Goal: Find specific page/section: Find specific page/section

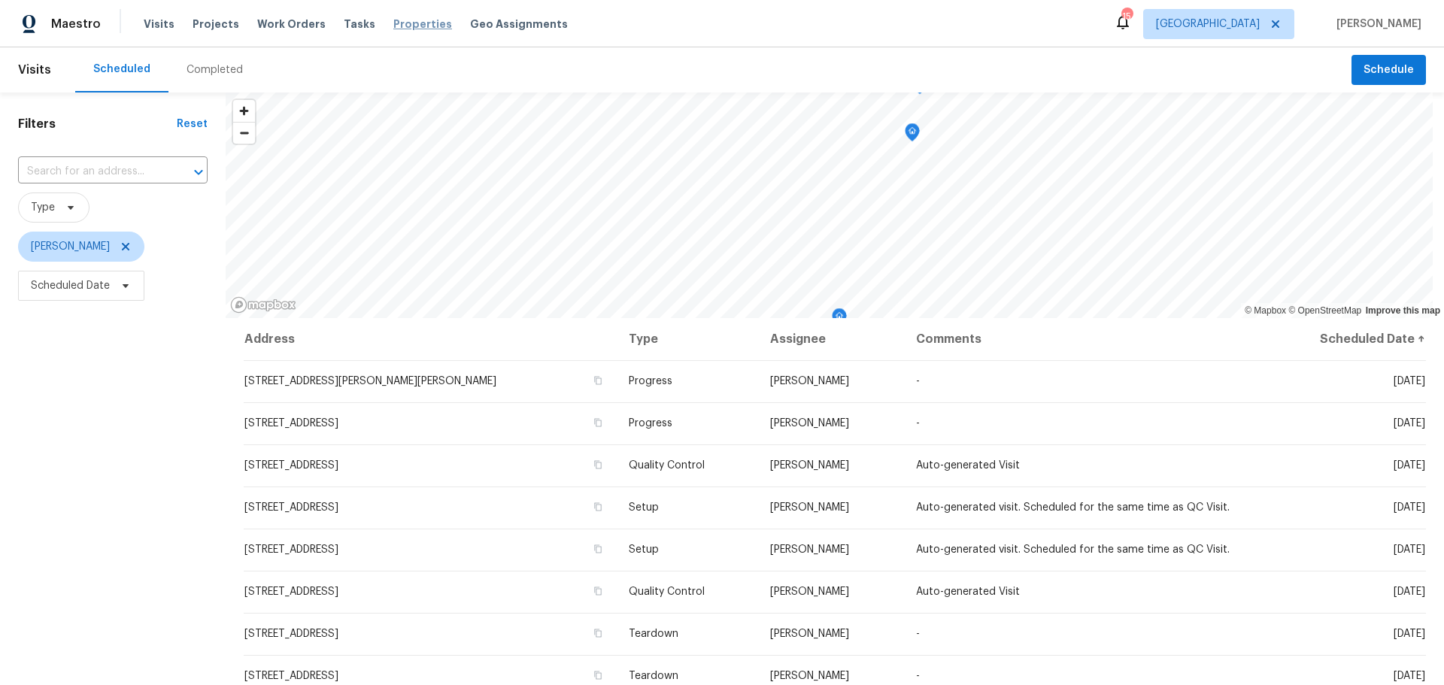
click at [408, 23] on span "Properties" at bounding box center [422, 24] width 59 height 15
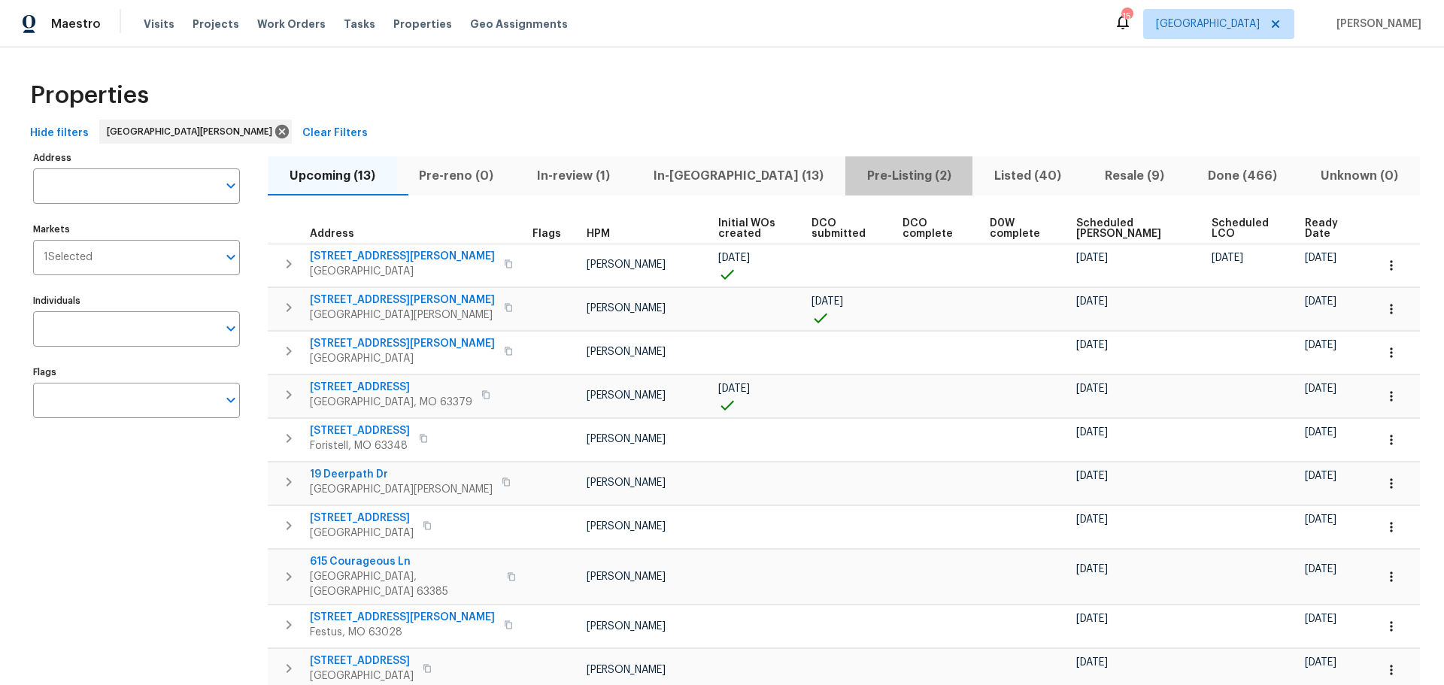
click at [854, 183] on span "Pre-Listing (2)" at bounding box center [909, 175] width 110 height 21
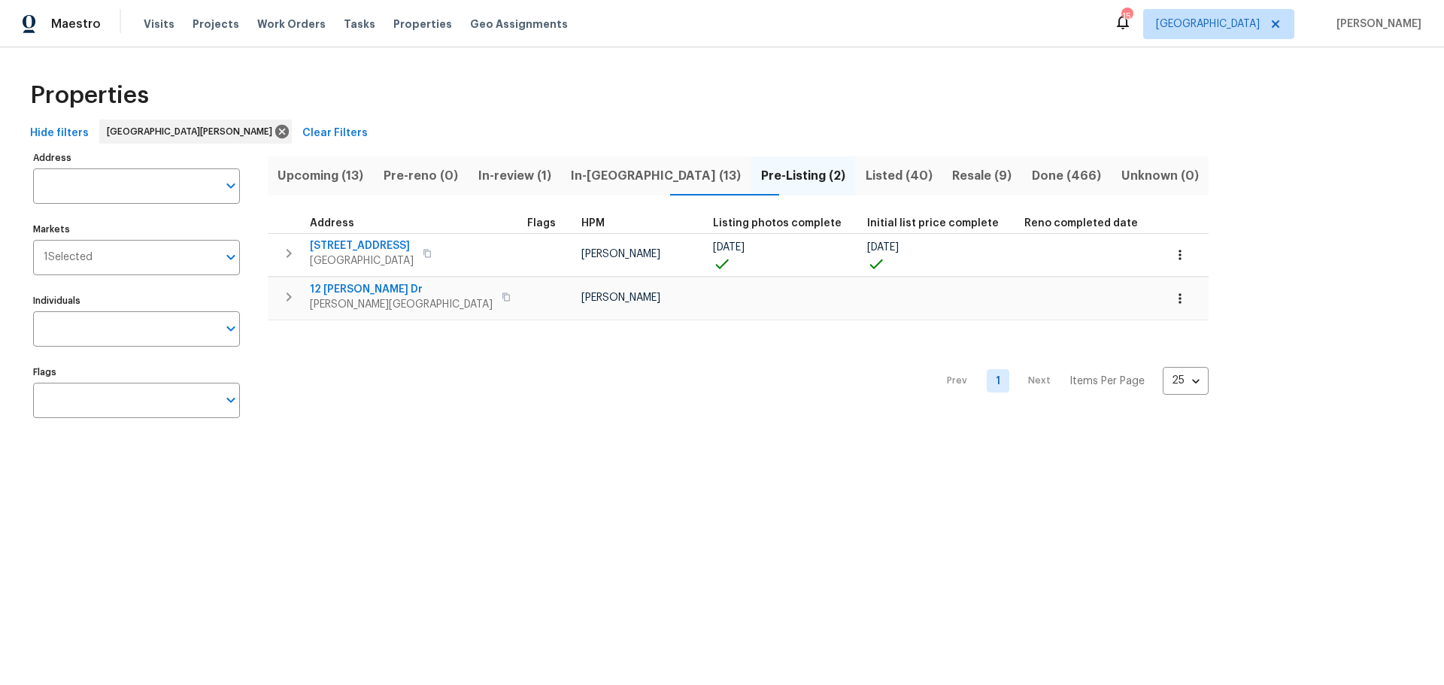
click at [864, 178] on span "Listed (40)" at bounding box center [898, 175] width 69 height 21
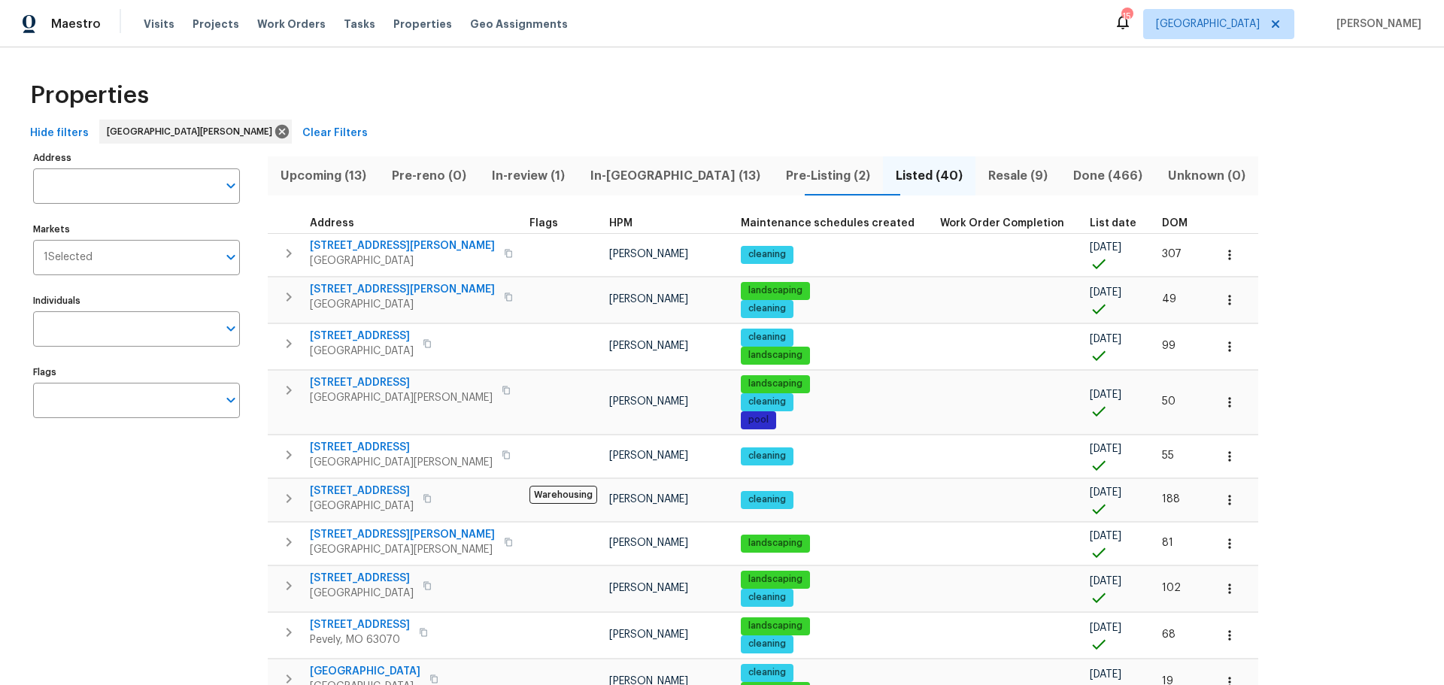
click at [984, 179] on span "Resale (9)" at bounding box center [1017, 175] width 67 height 21
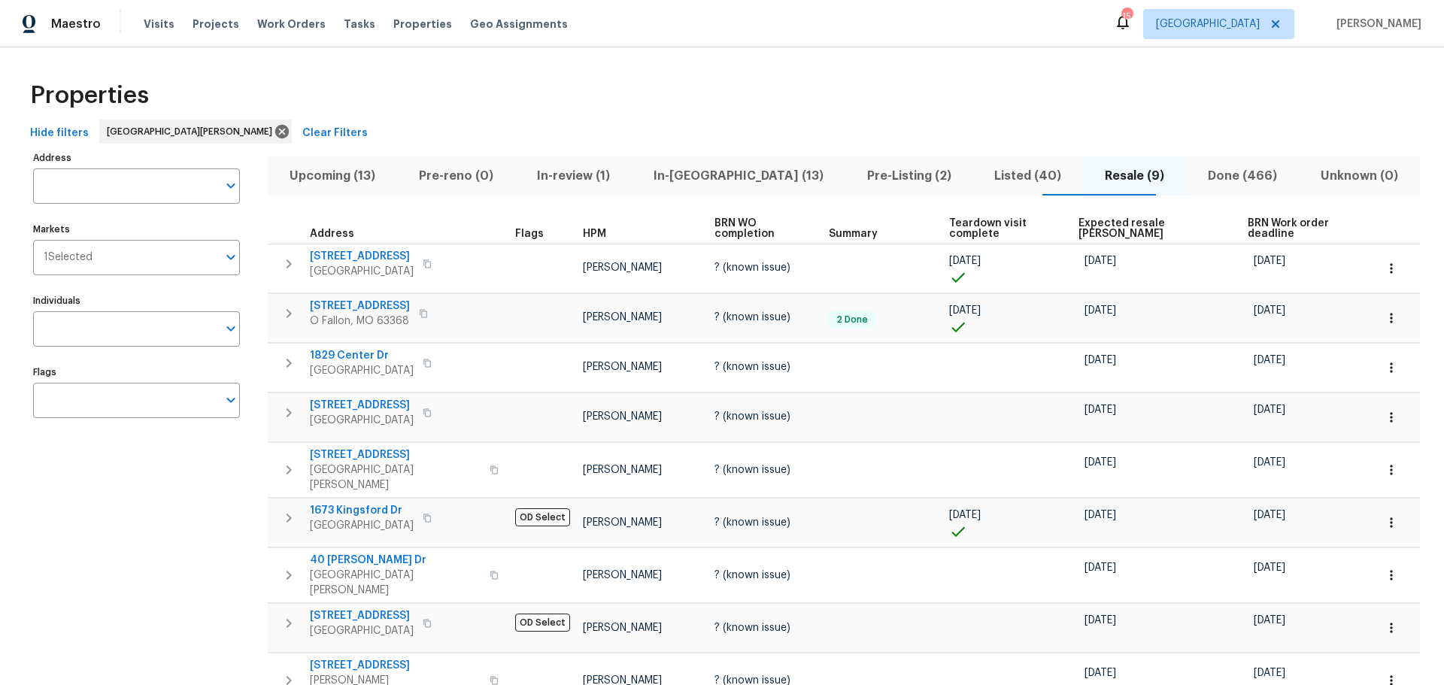
click at [1205, 171] on span "Done (466)" at bounding box center [1242, 175] width 95 height 21
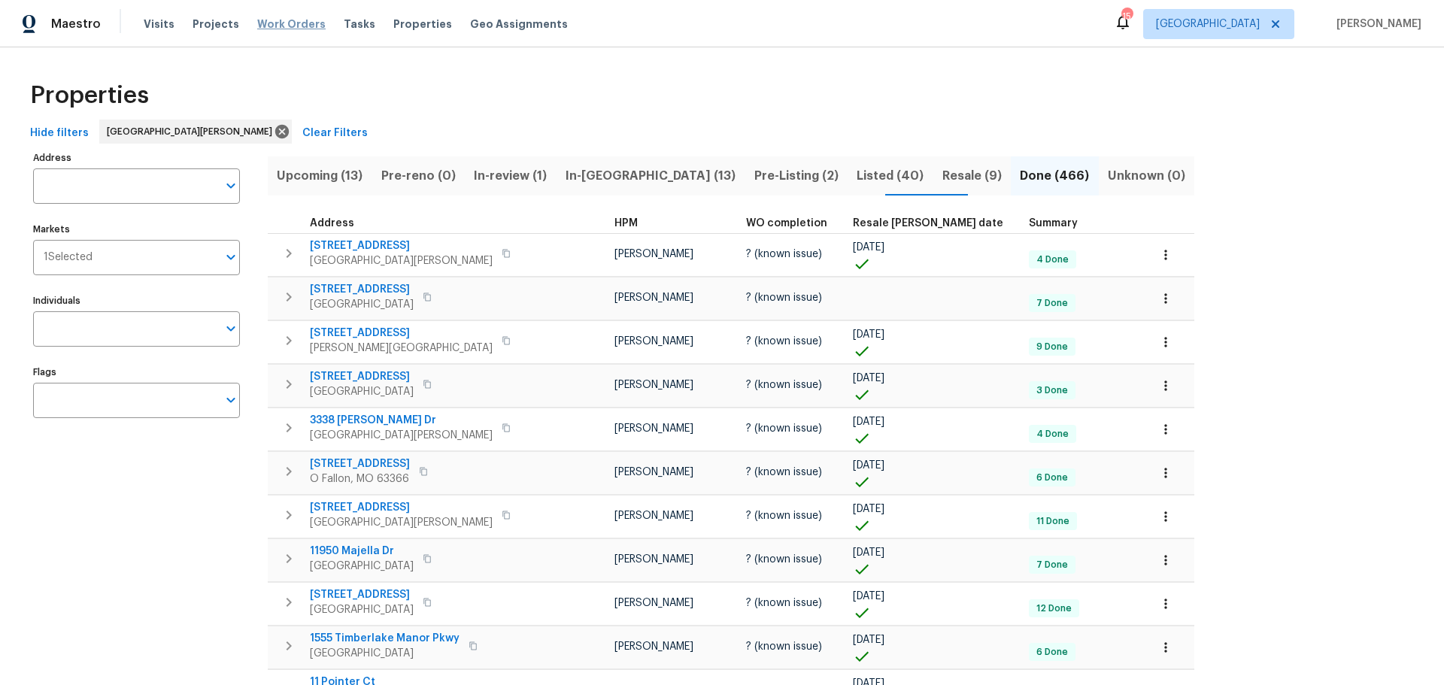
click at [294, 20] on span "Work Orders" at bounding box center [291, 24] width 68 height 15
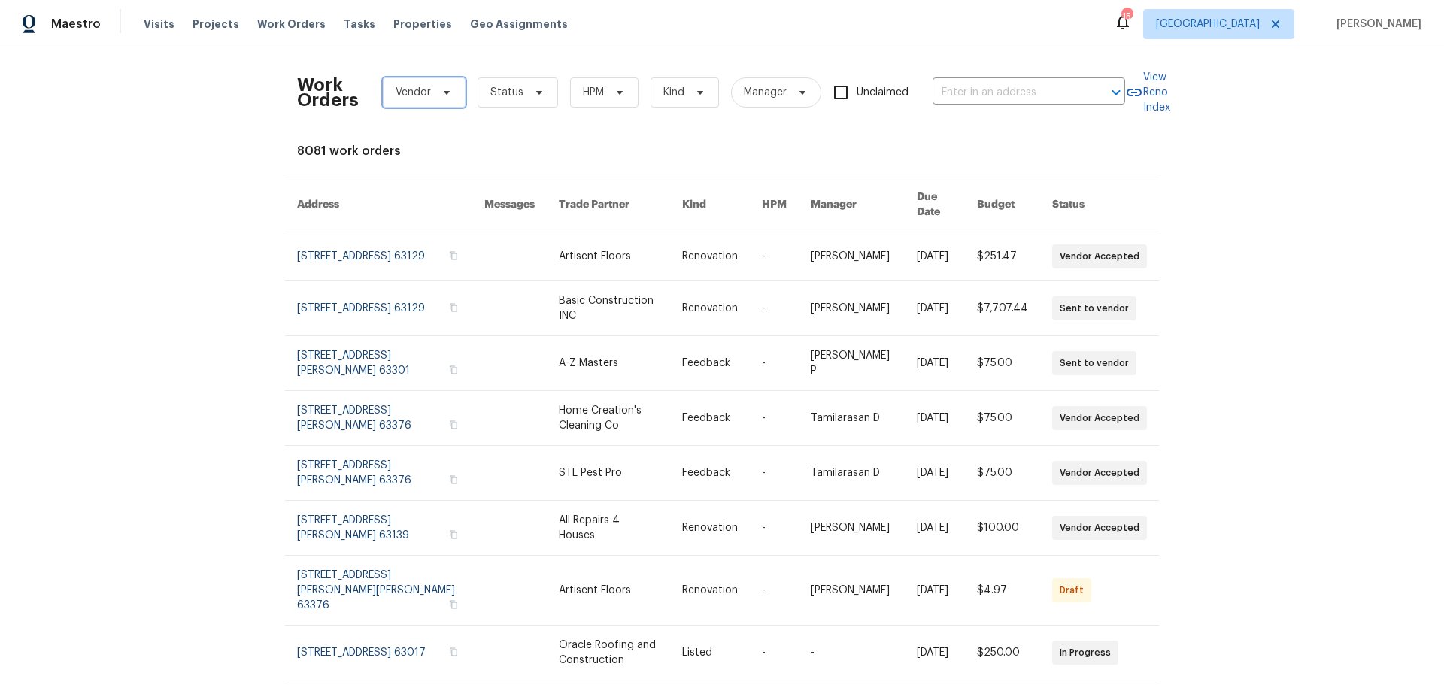
click at [444, 91] on icon at bounding box center [447, 93] width 6 height 4
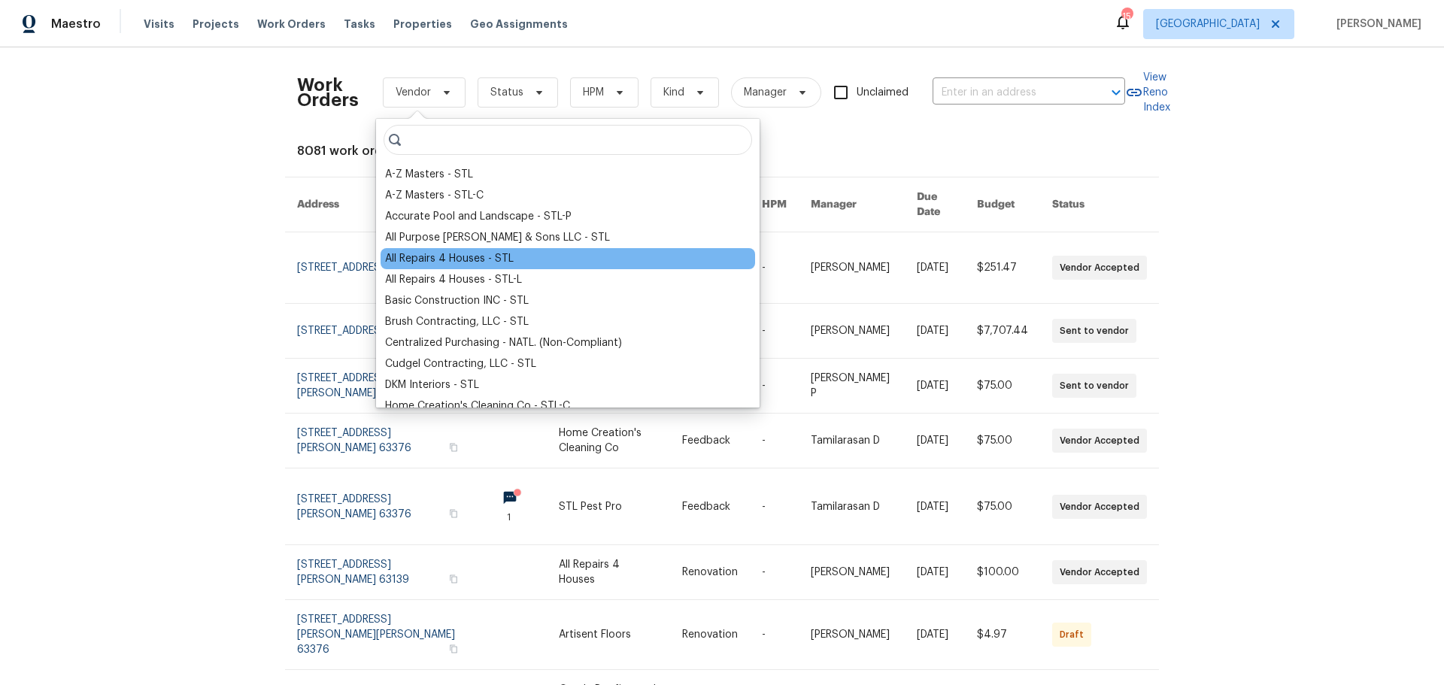
click at [543, 259] on div "All Repairs 4 Houses - STL" at bounding box center [567, 258] width 374 height 21
click at [482, 260] on div "All Repairs 4 Houses - STL" at bounding box center [449, 258] width 129 height 15
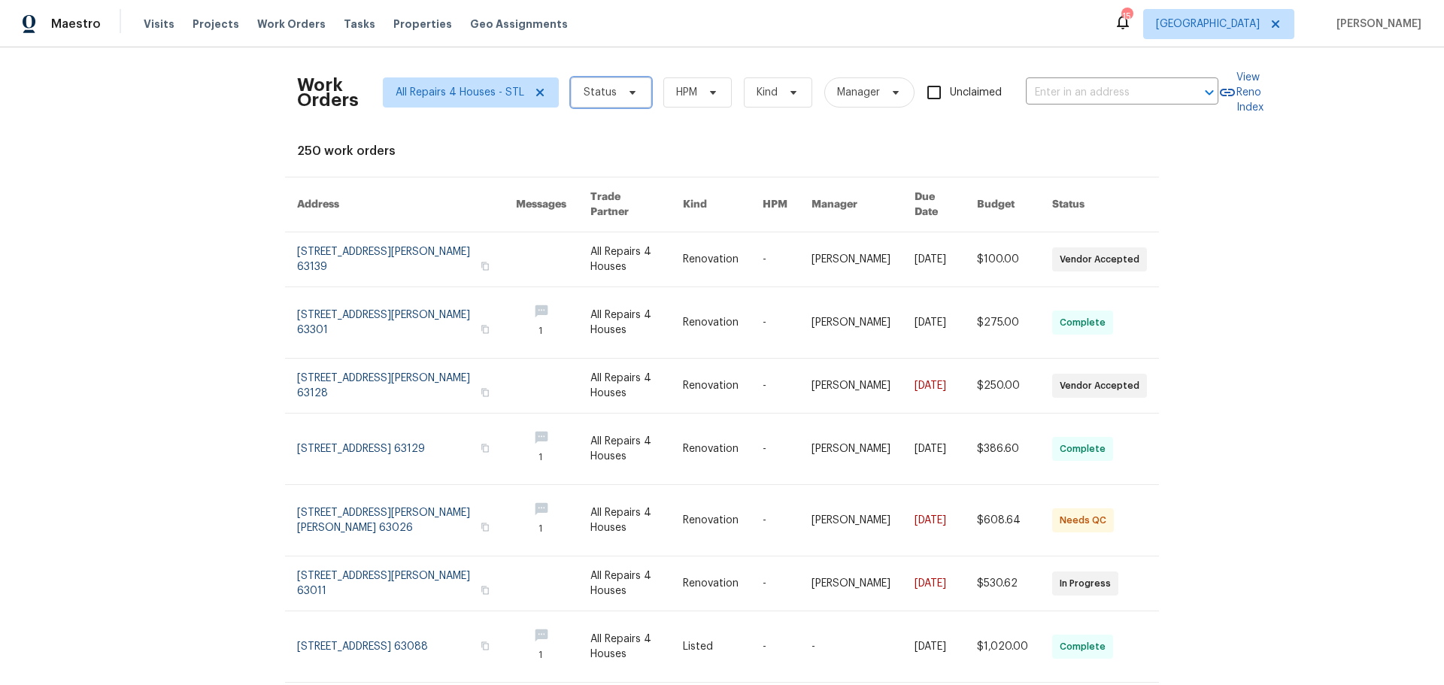
click at [626, 90] on icon at bounding box center [632, 92] width 12 height 12
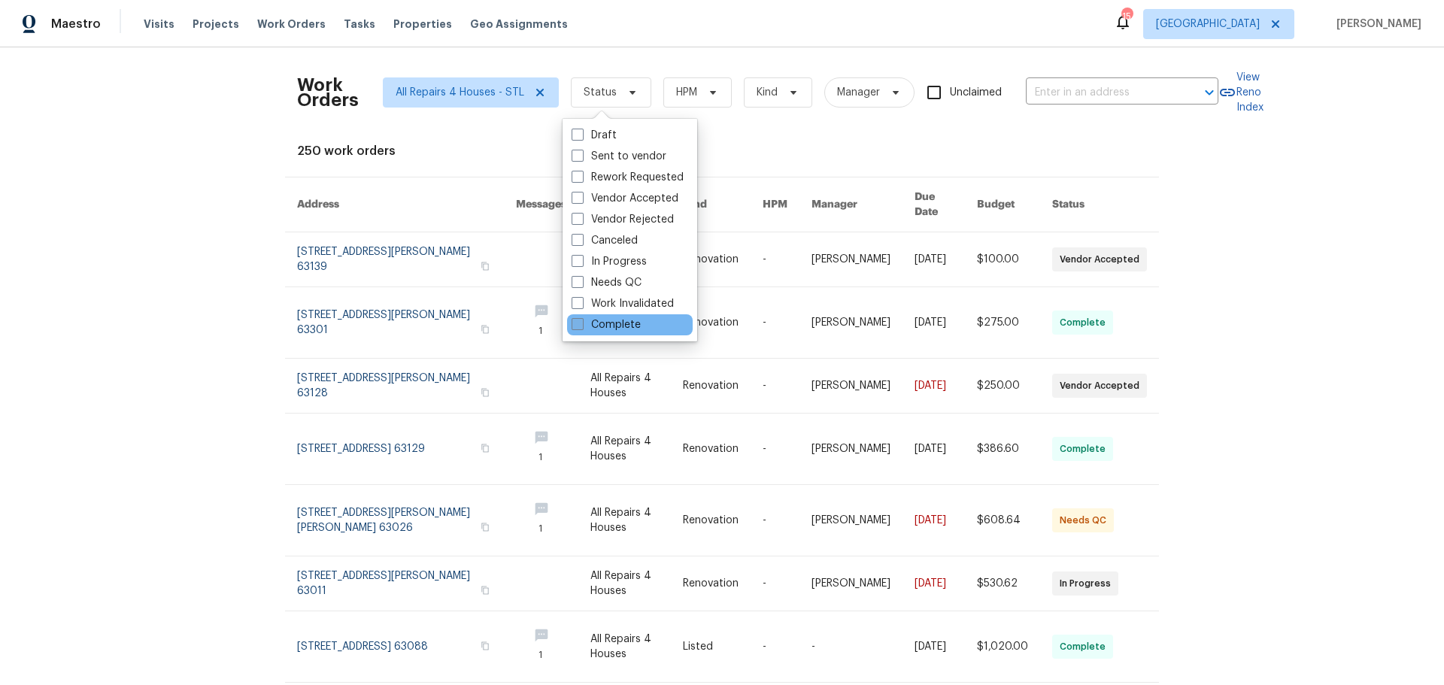
click at [577, 323] on span at bounding box center [577, 324] width 12 height 12
click at [577, 323] on input "Complete" at bounding box center [576, 322] width 10 height 10
checkbox input "true"
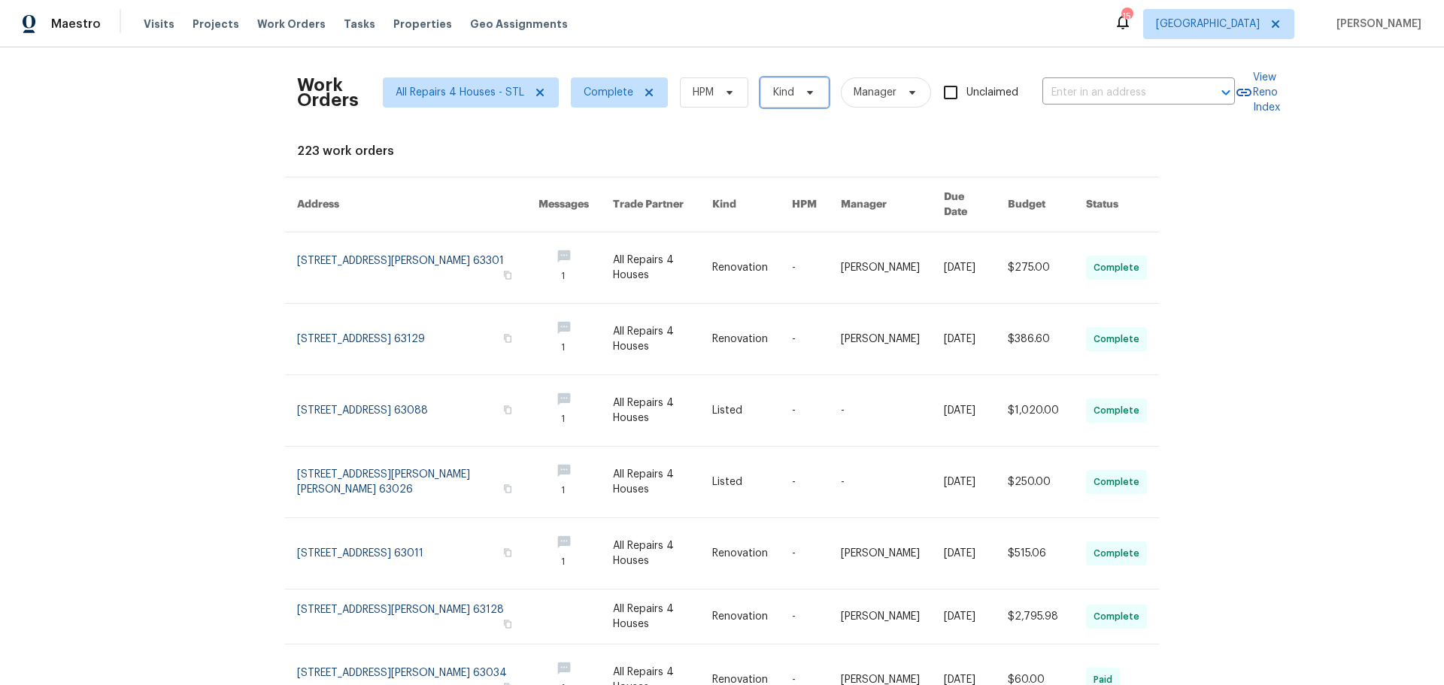
click at [803, 105] on span "Kind" at bounding box center [794, 92] width 68 height 30
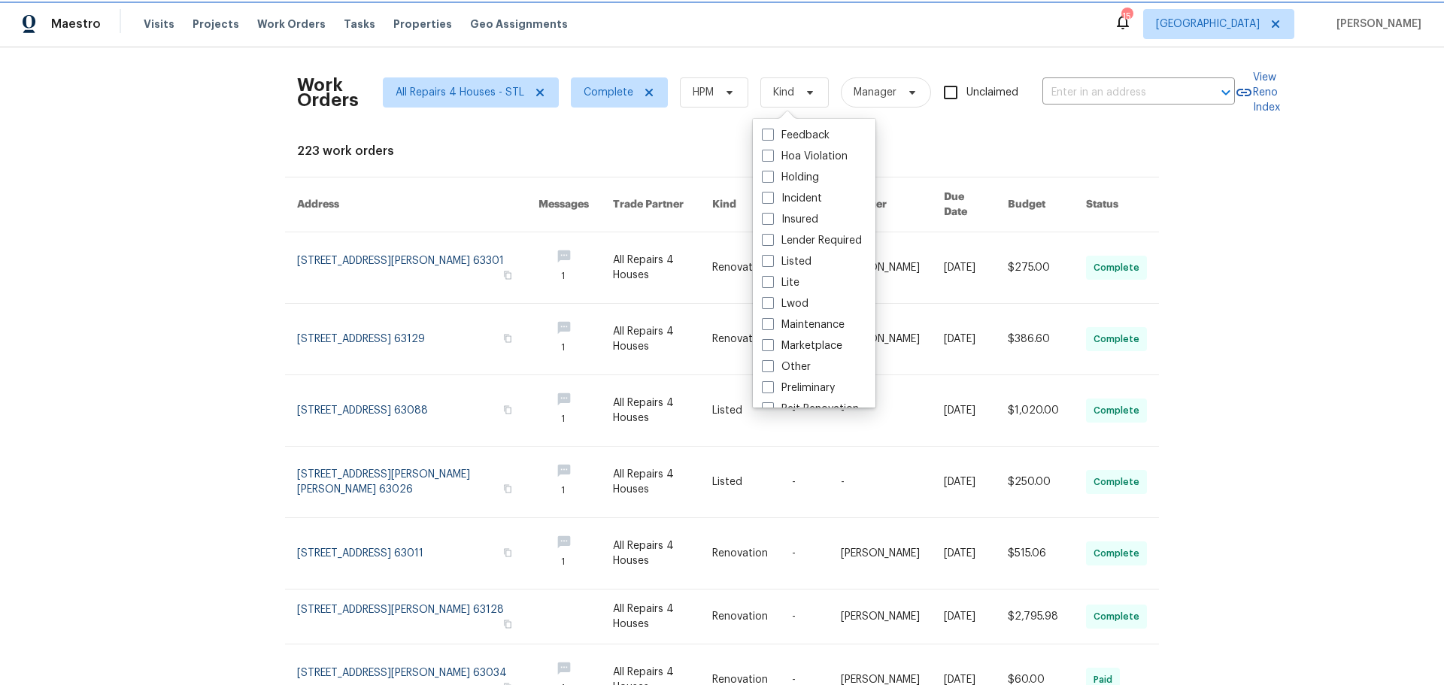
click at [804, 98] on icon at bounding box center [810, 92] width 12 height 12
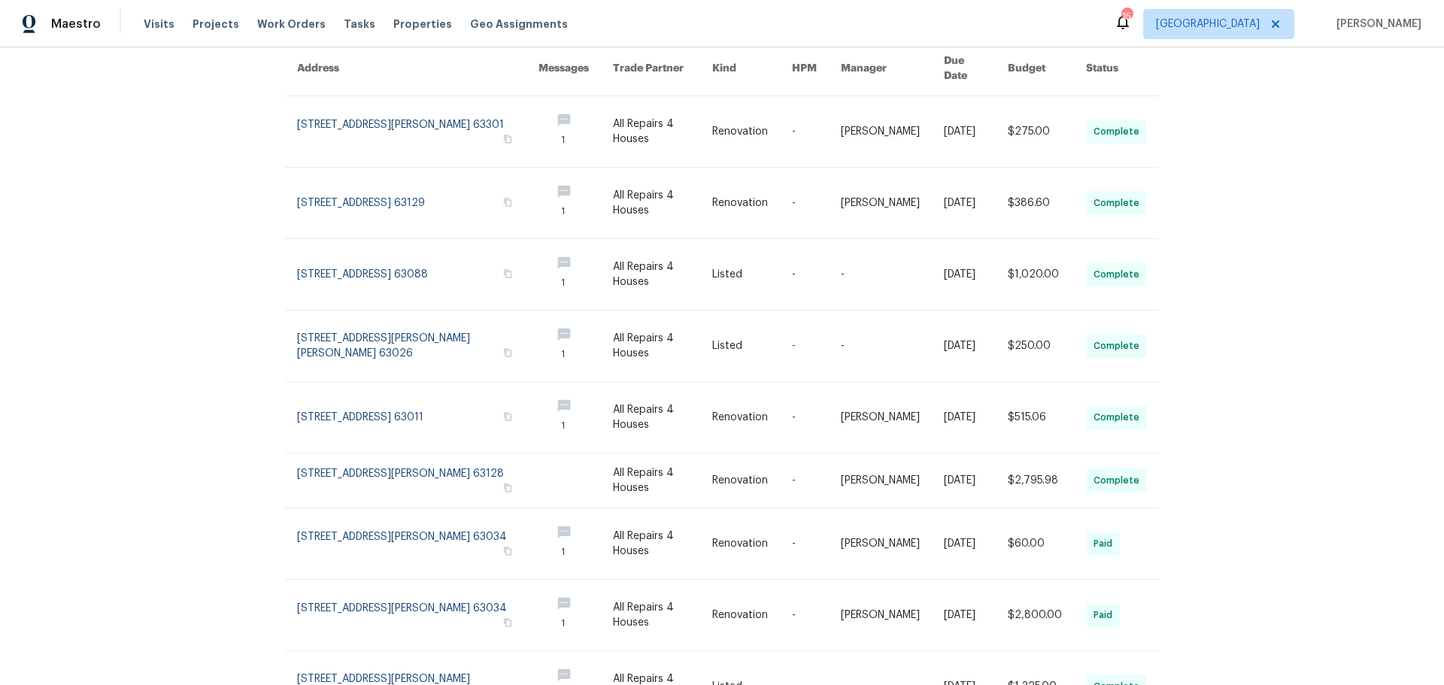
scroll to position [293, 0]
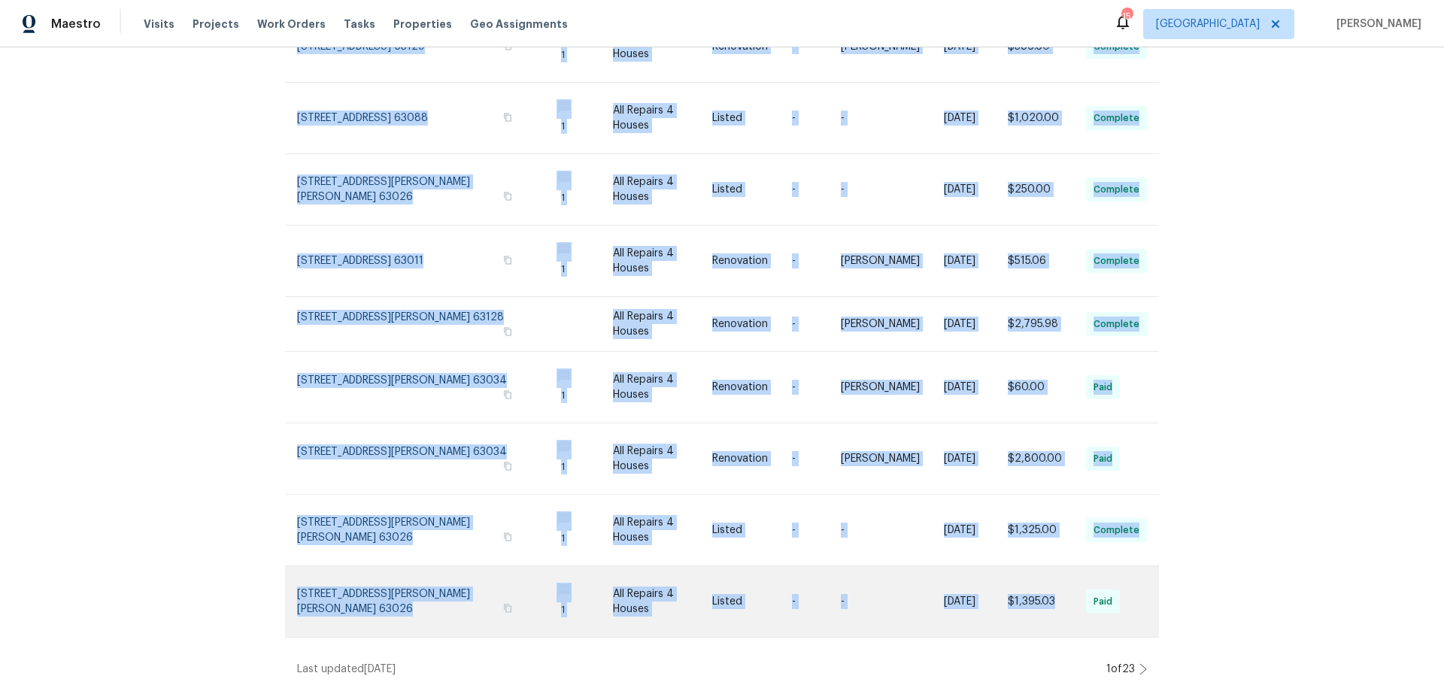
drag, startPoint x: 294, startPoint y: 229, endPoint x: 1083, endPoint y: 599, distance: 871.2
click at [1138, 611] on div "Work Orders All Repairs 4 Houses - STL Complete HPM Kind Manager Unclaimed ​ Vi…" at bounding box center [722, 366] width 1444 height 638
copy table "Address Messages Trade Partner Kind HPM Manager Due Date Budget Status 417 Dove…"
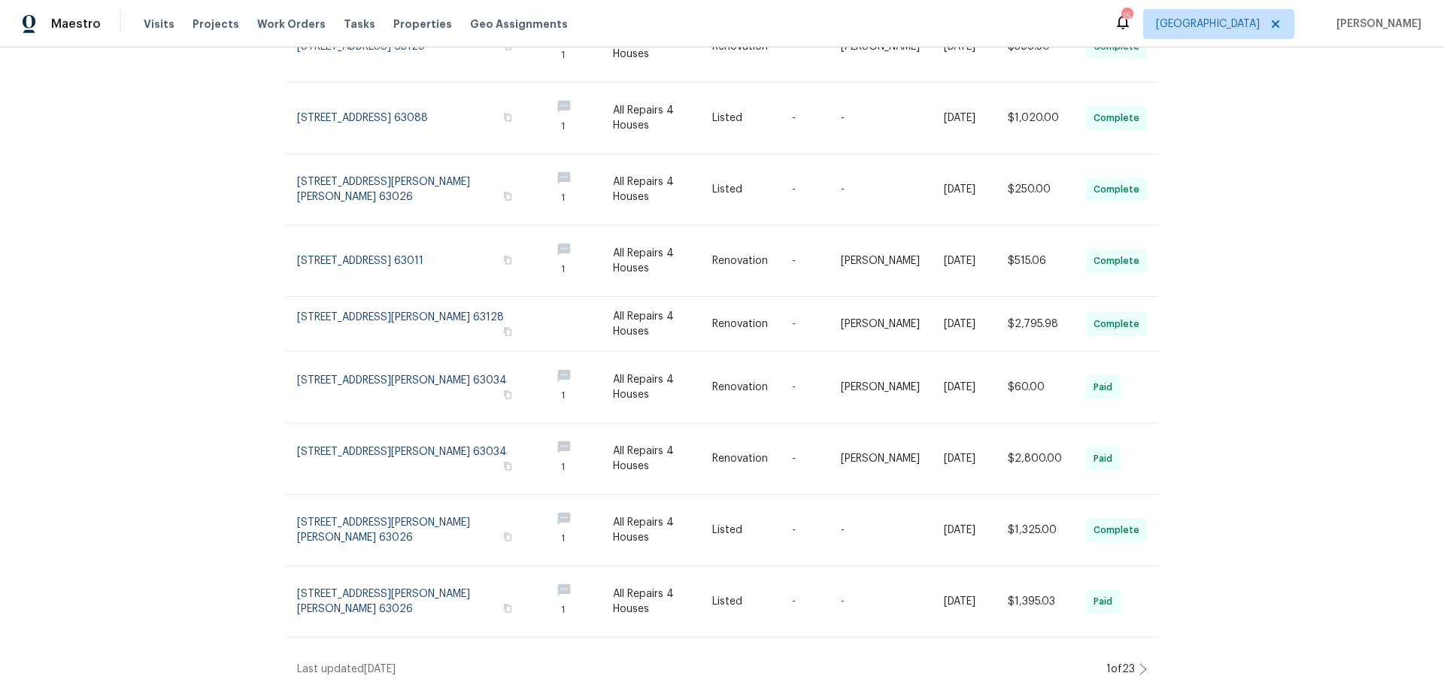
click at [1139, 663] on icon at bounding box center [1143, 669] width 8 height 12
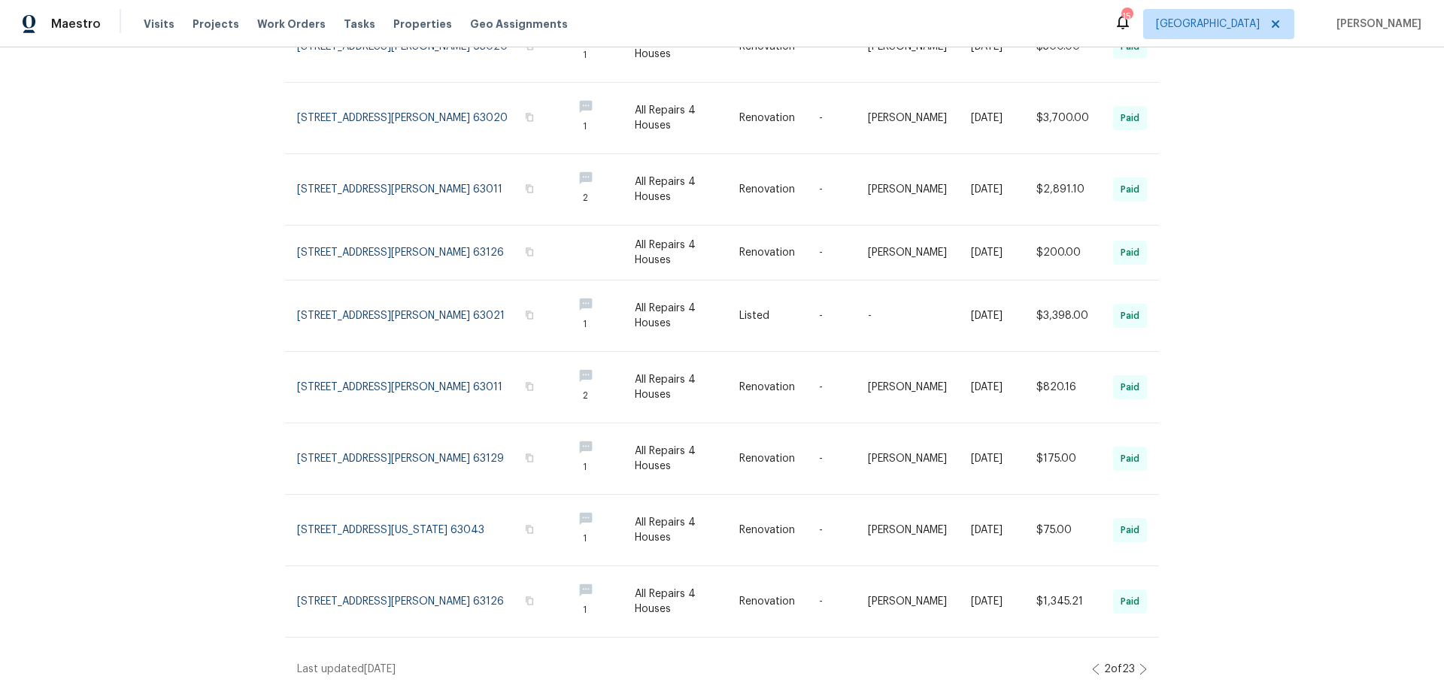
drag, startPoint x: 256, startPoint y: 250, endPoint x: 1178, endPoint y: 606, distance: 989.1
click at [1178, 606] on div "Work Orders All Repairs 4 Houses - STL Complete HPM Kind Manager Unclaimed ​ Vi…" at bounding box center [722, 366] width 1444 height 638
click at [1139, 663] on icon at bounding box center [1143, 669] width 8 height 12
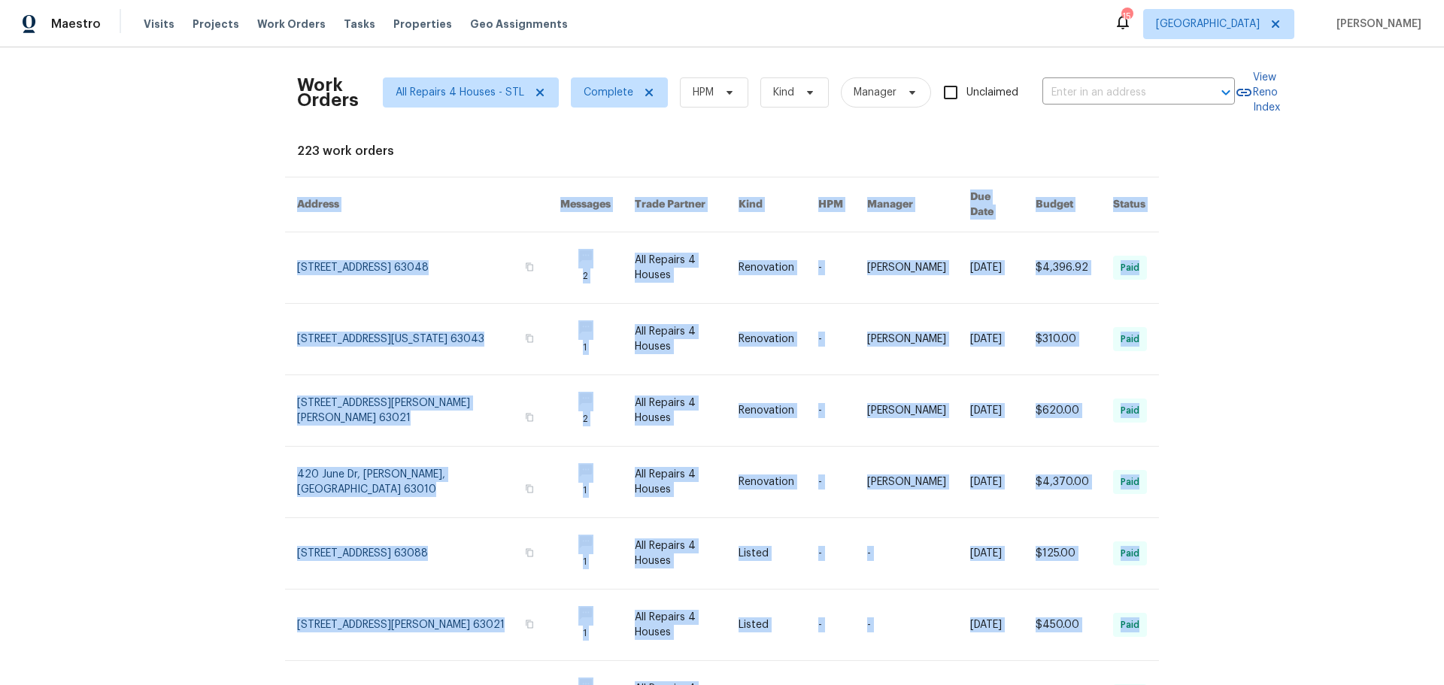
scroll to position [309, 0]
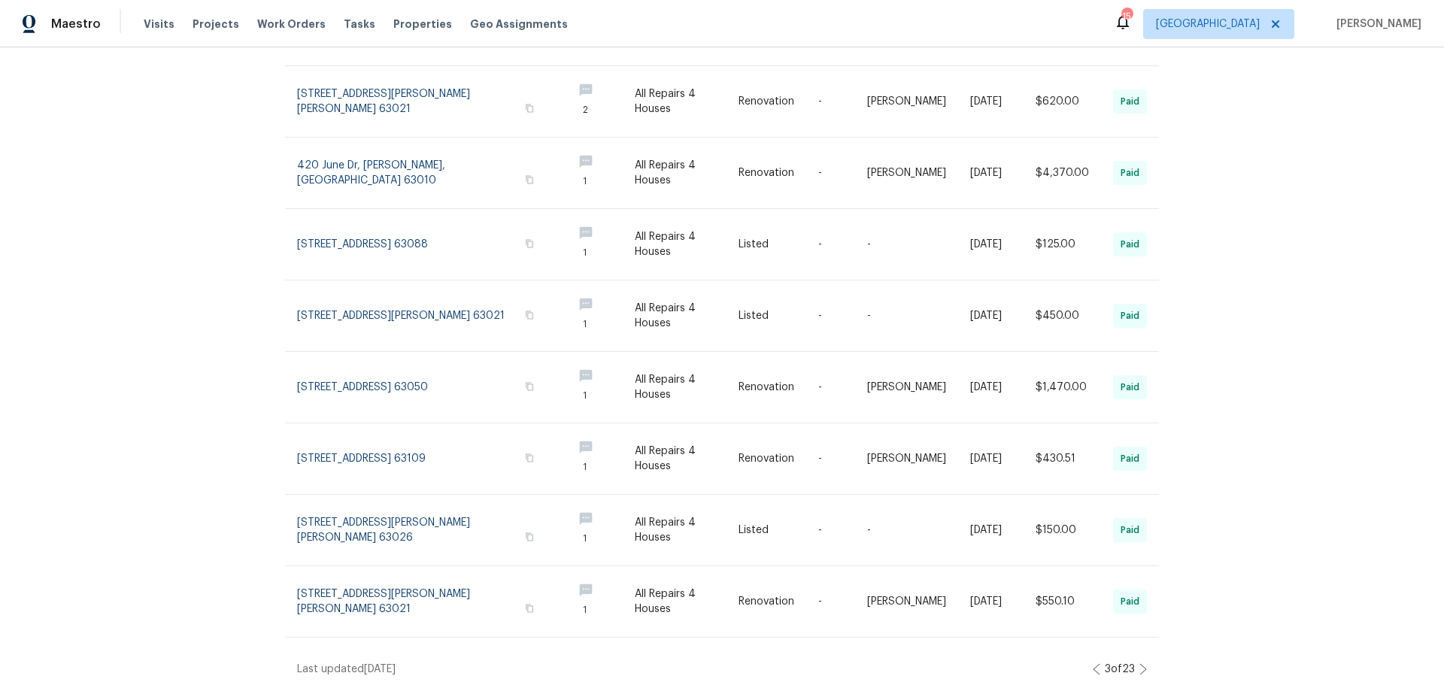
drag, startPoint x: 270, startPoint y: 217, endPoint x: 1180, endPoint y: 601, distance: 987.3
click at [1180, 601] on div "Work Orders All Repairs 4 Houses - STL Complete HPM Kind Manager Unclaimed ​ Vi…" at bounding box center [722, 366] width 1444 height 638
click at [1139, 663] on icon at bounding box center [1143, 669] width 8 height 12
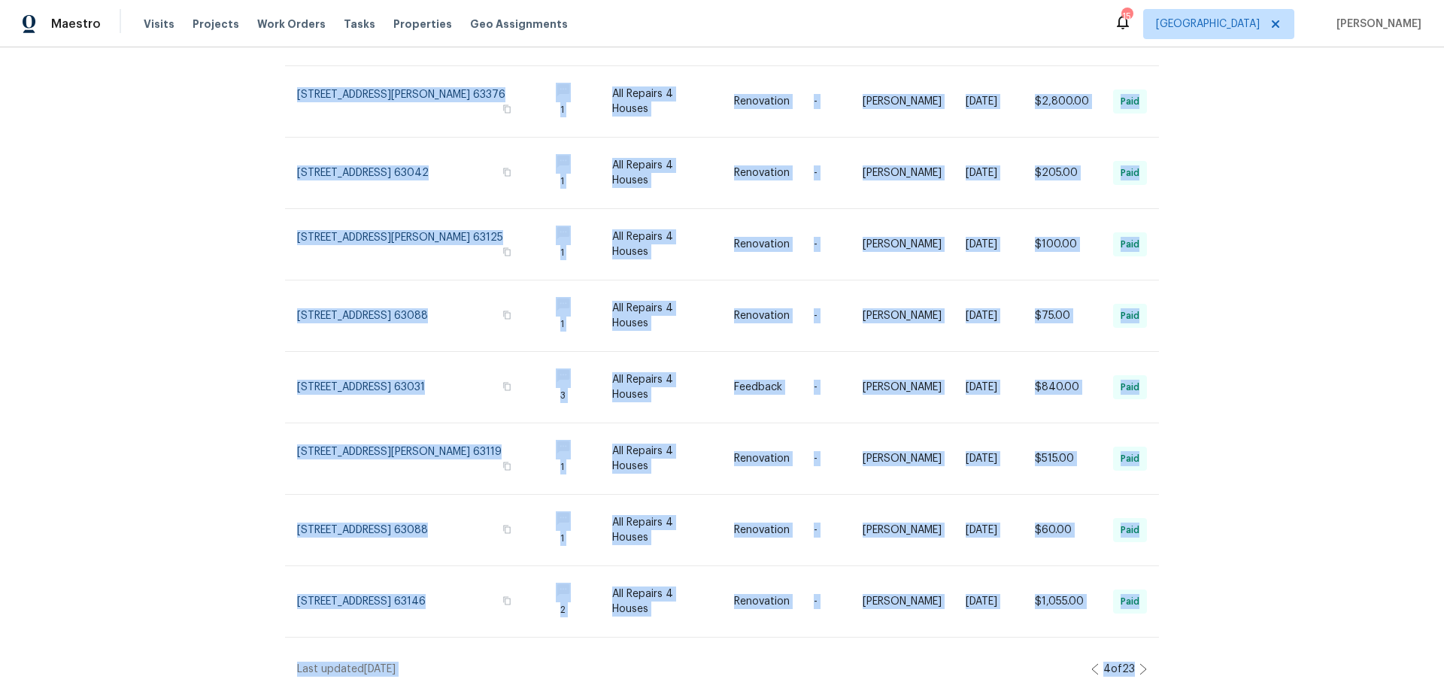
drag, startPoint x: 257, startPoint y: 222, endPoint x: 1236, endPoint y: 623, distance: 1057.9
click at [1236, 623] on div "Work Orders All Repairs 4 Houses - STL Complete HPM Kind Manager Unclaimed ​ Vi…" at bounding box center [722, 366] width 1444 height 638
copy div "Address Messages Trade Partner Kind HPM Manager Due Date Budget Status 614 Cono…"
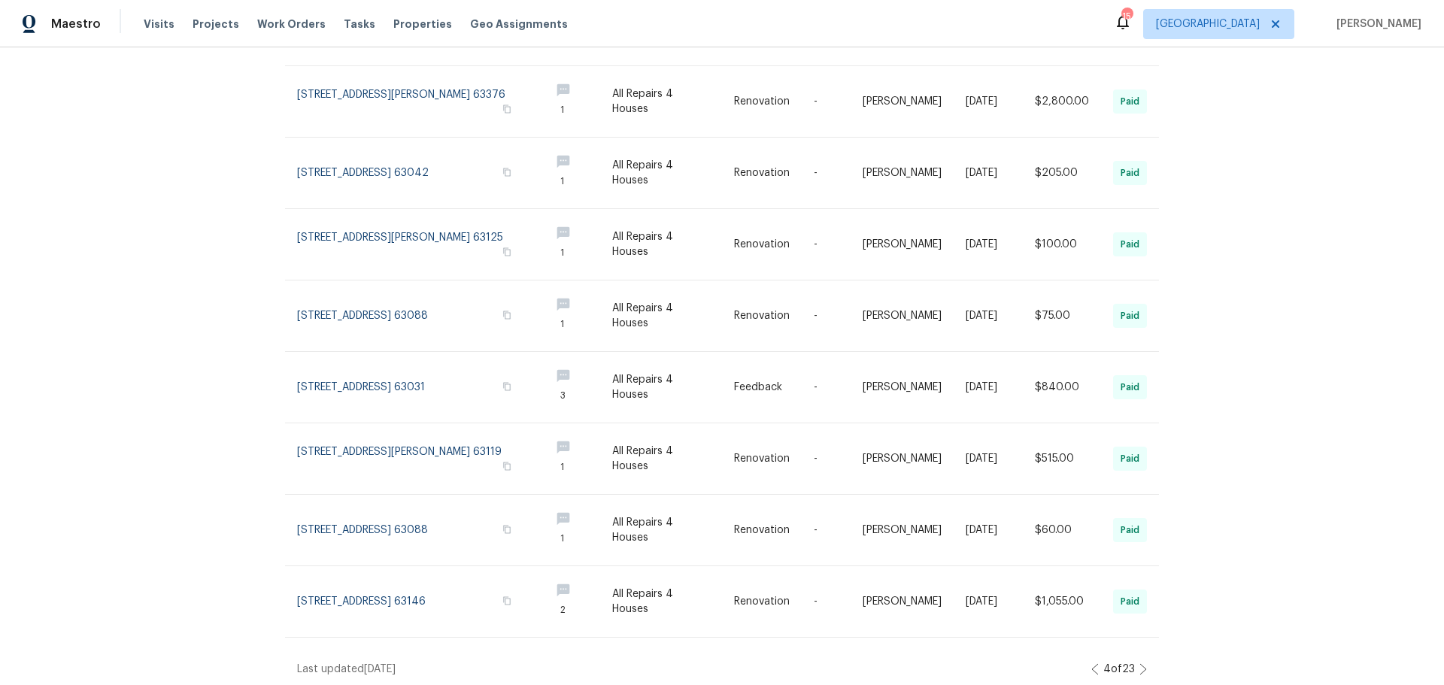
click at [1139, 663] on icon at bounding box center [1143, 669] width 8 height 12
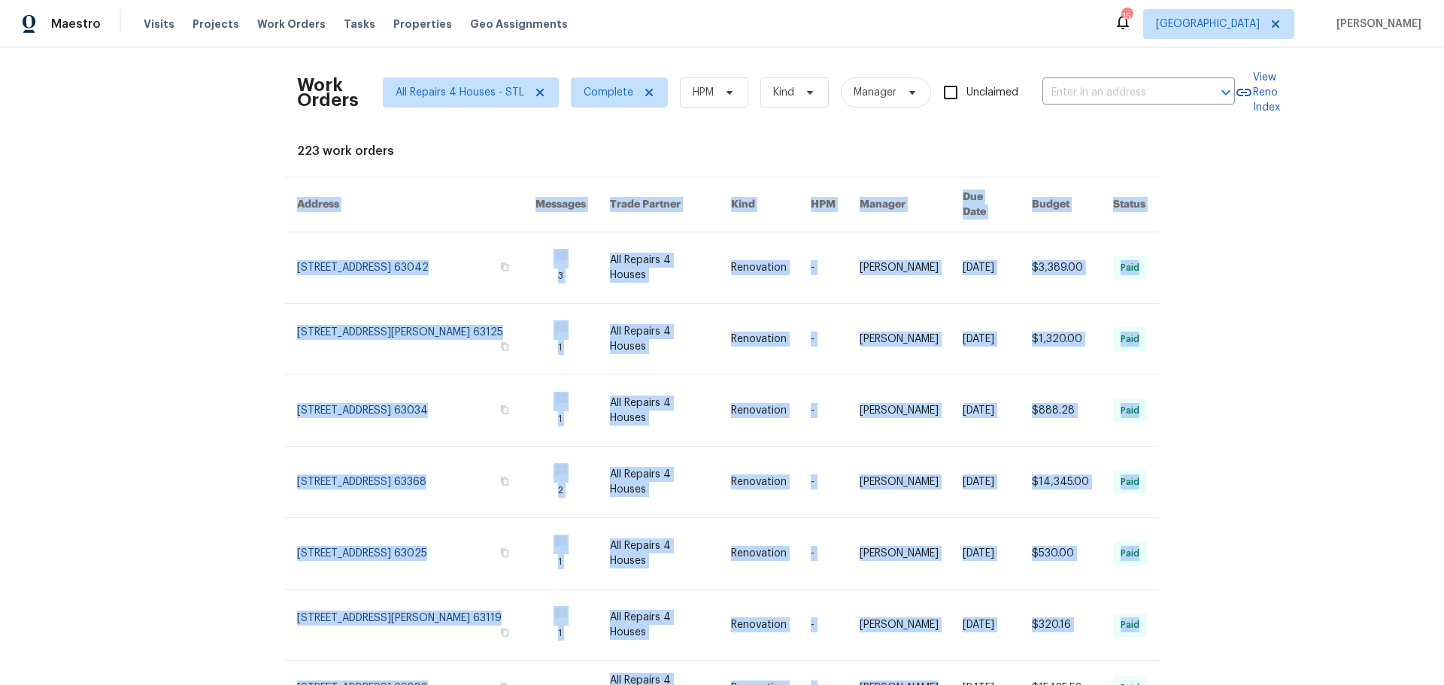
scroll to position [293, 0]
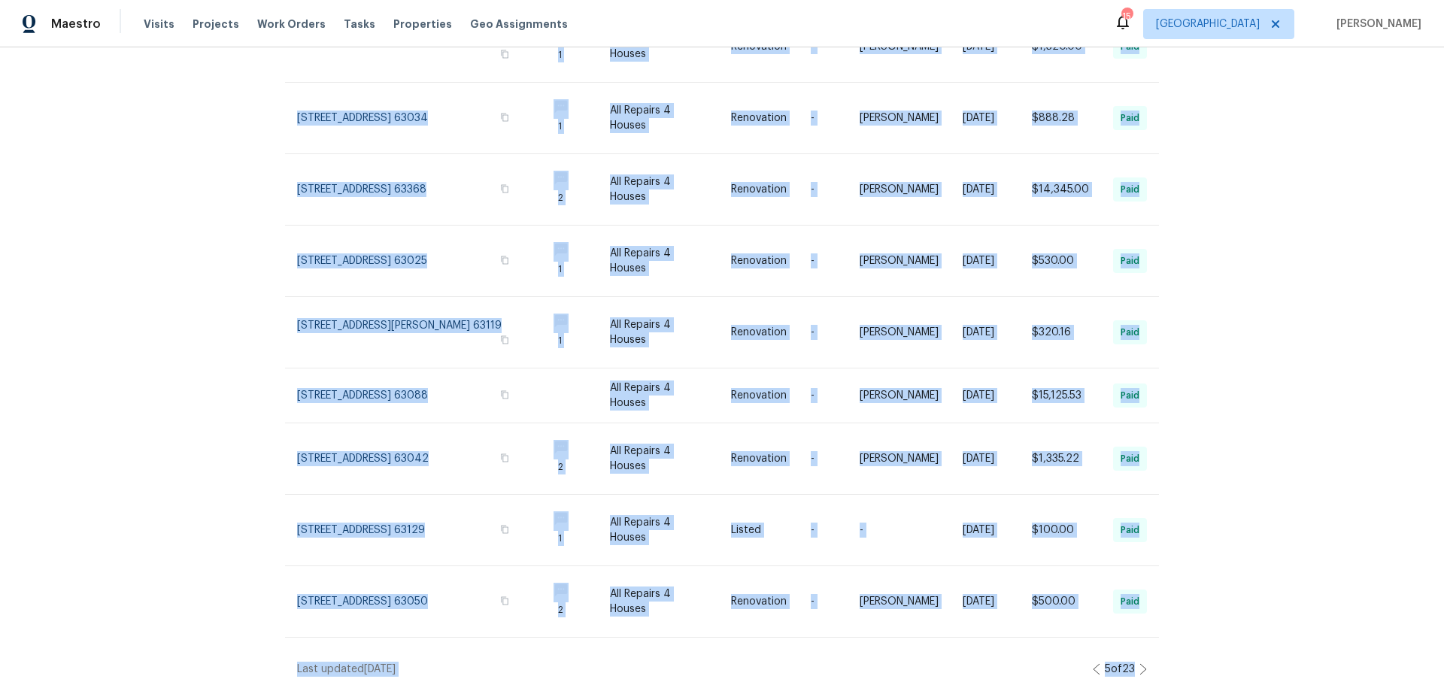
drag, startPoint x: 232, startPoint y: 212, endPoint x: 1244, endPoint y: 579, distance: 1076.6
click at [1207, 626] on div "Work Orders All Repairs 4 Houses - STL Complete HPM Kind Manager Unclaimed ​ Vi…" at bounding box center [722, 366] width 1444 height 638
copy div "Address Messages Trade Partner Kind HPM Manager Due Date Budget Status 5031 Tul…"
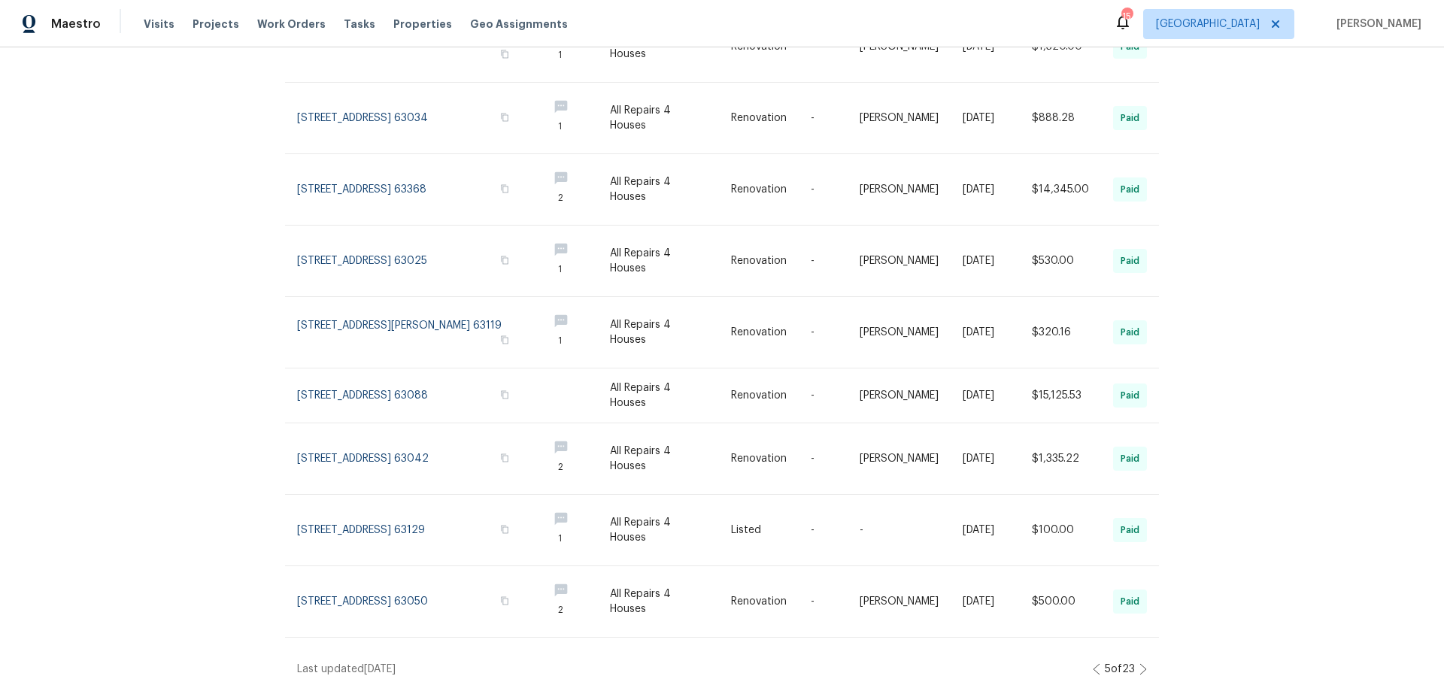
click at [1139, 663] on icon at bounding box center [1143, 669] width 8 height 12
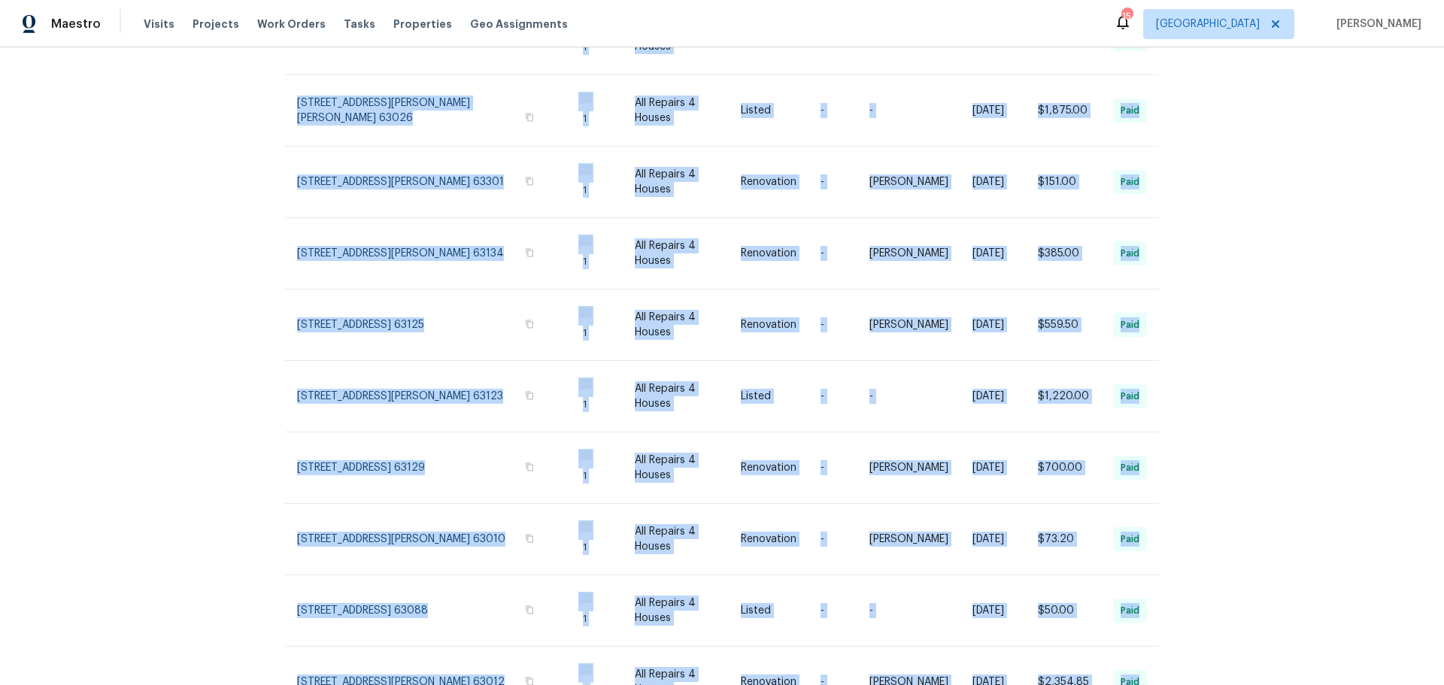
scroll to position [309, 0]
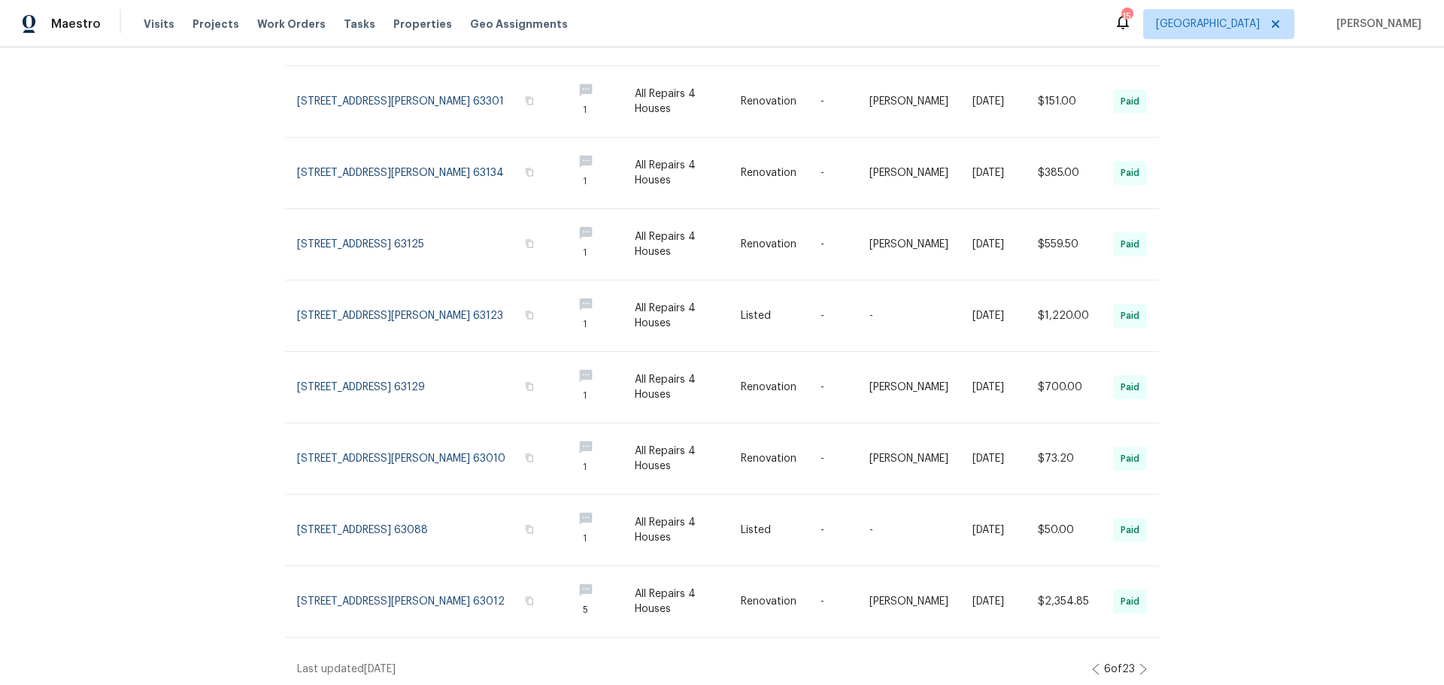
drag, startPoint x: 262, startPoint y: 196, endPoint x: 1224, endPoint y: 608, distance: 1046.3
click at [1224, 608] on div "Work Orders All Repairs 4 Houses - STL Complete HPM Kind Manager Unclaimed ​ Vi…" at bounding box center [722, 366] width 1444 height 638
click at [1139, 663] on icon at bounding box center [1143, 669] width 8 height 12
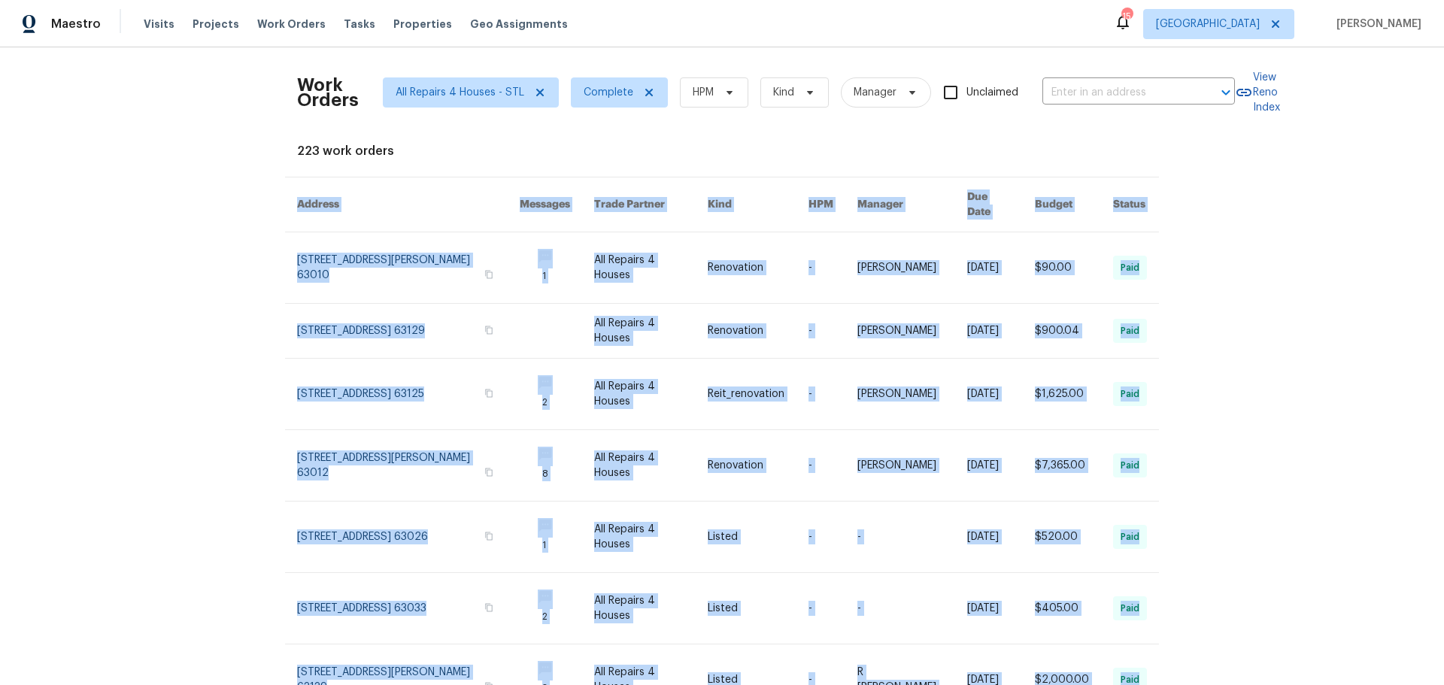
scroll to position [293, 0]
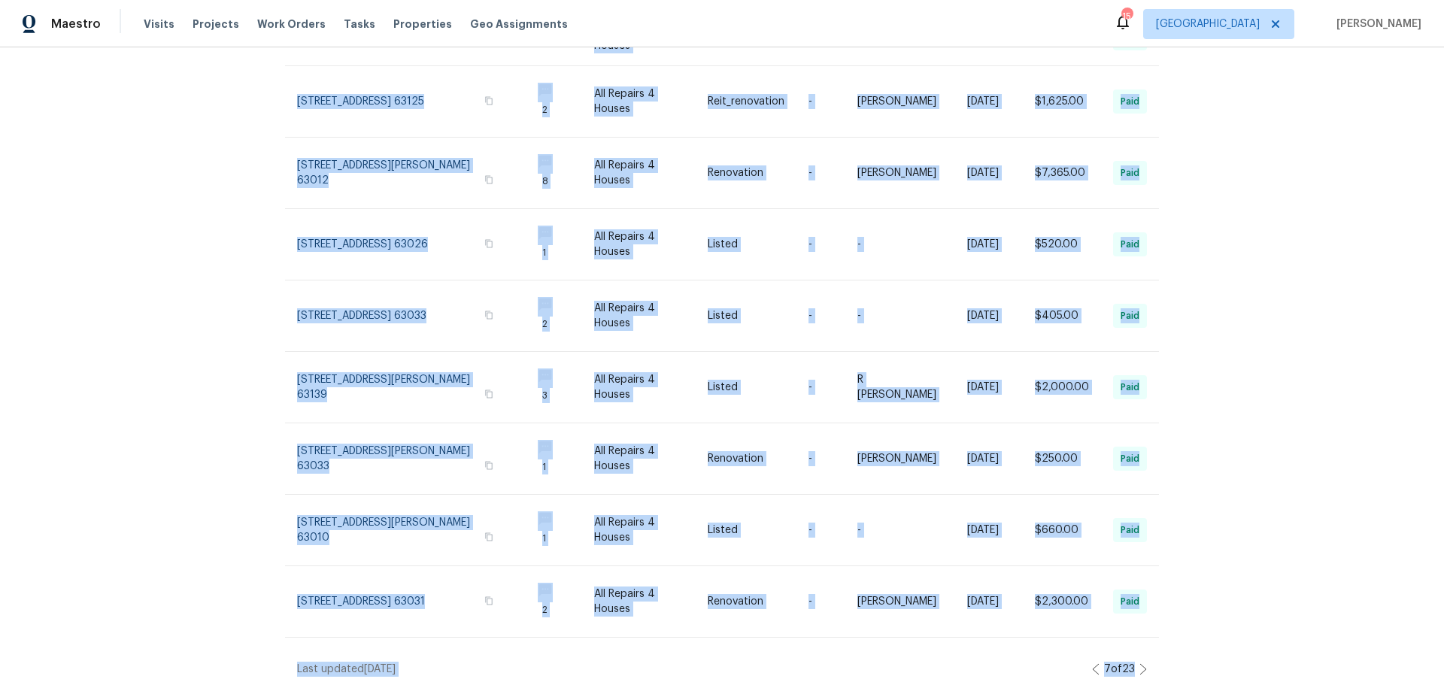
drag, startPoint x: 256, startPoint y: 176, endPoint x: 1241, endPoint y: 635, distance: 1086.9
click at [1241, 635] on div "Work Orders All Repairs 4 Houses - STL Complete HPM Kind Manager Unclaimed ​ Vi…" at bounding box center [722, 366] width 1444 height 638
copy div "Address Messages Trade Partner Kind HPM Manager Due Date Budget Status 1300 Woo…"
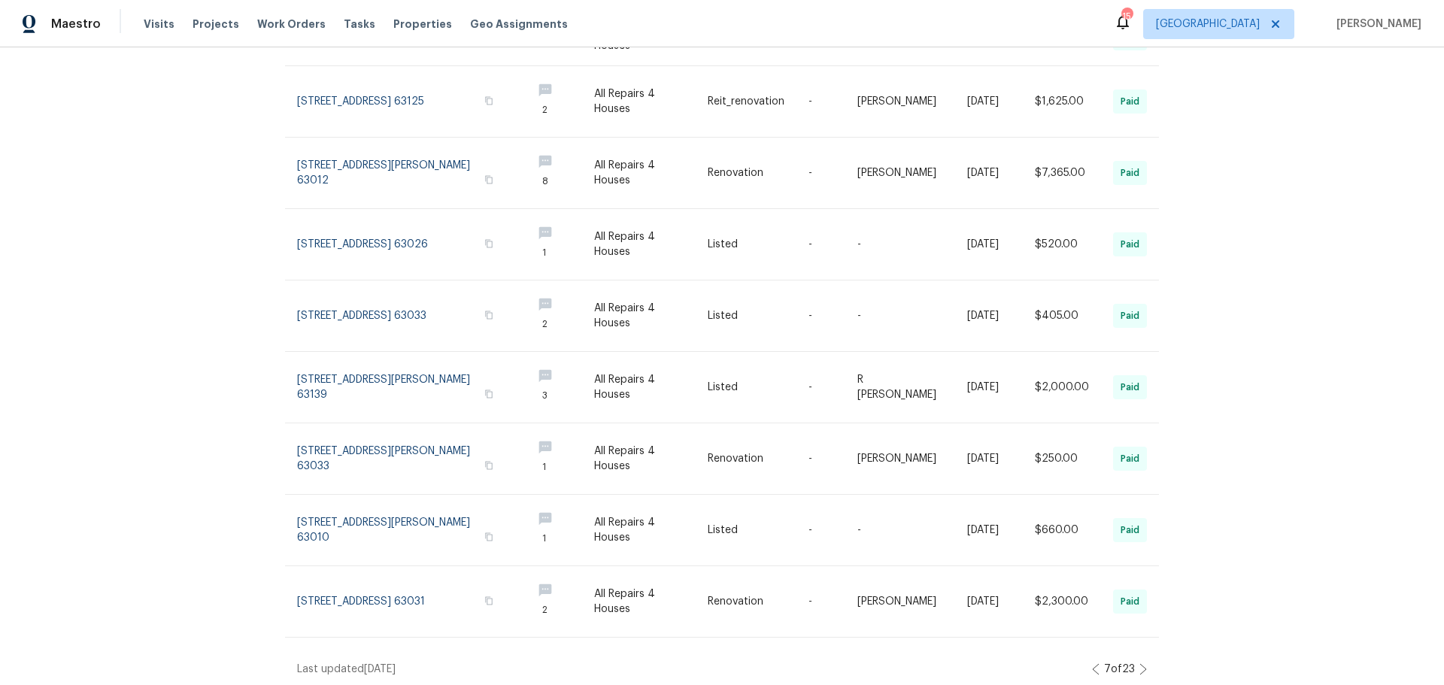
click at [1139, 663] on icon at bounding box center [1143, 669] width 8 height 12
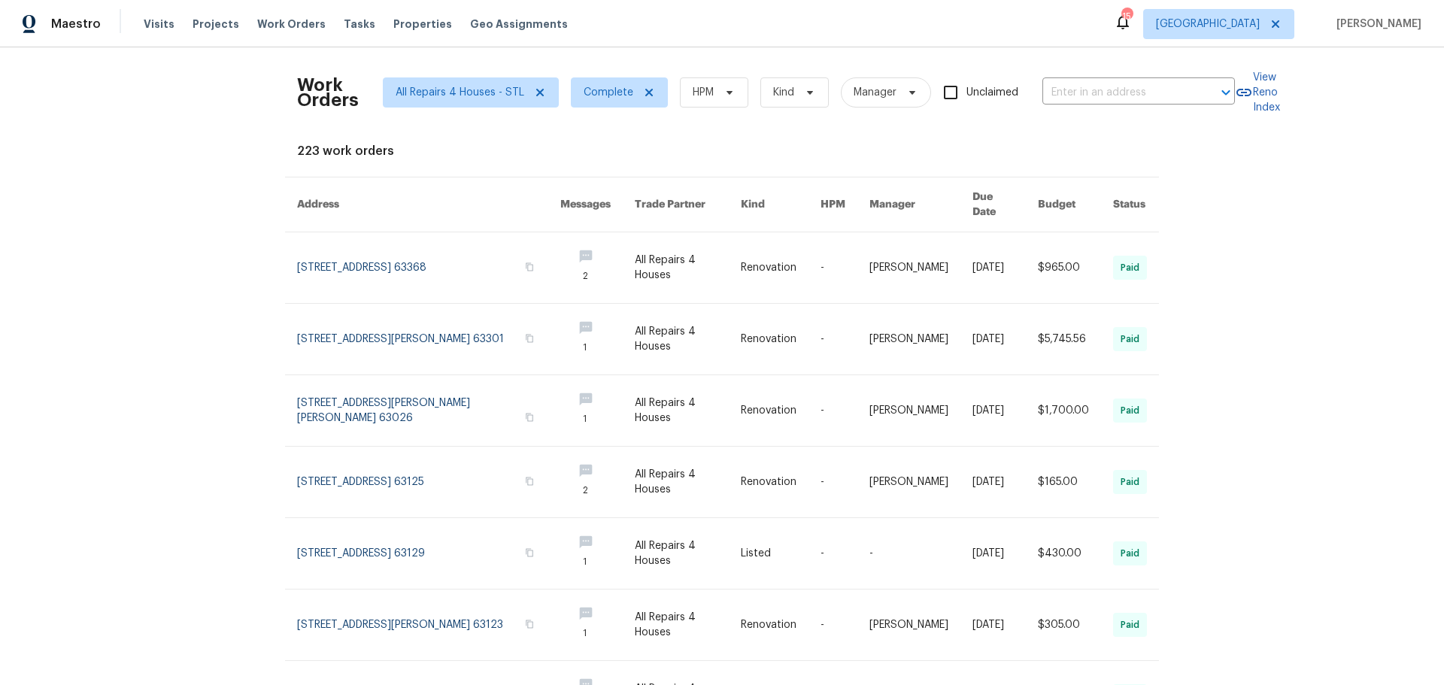
scroll to position [309, 0]
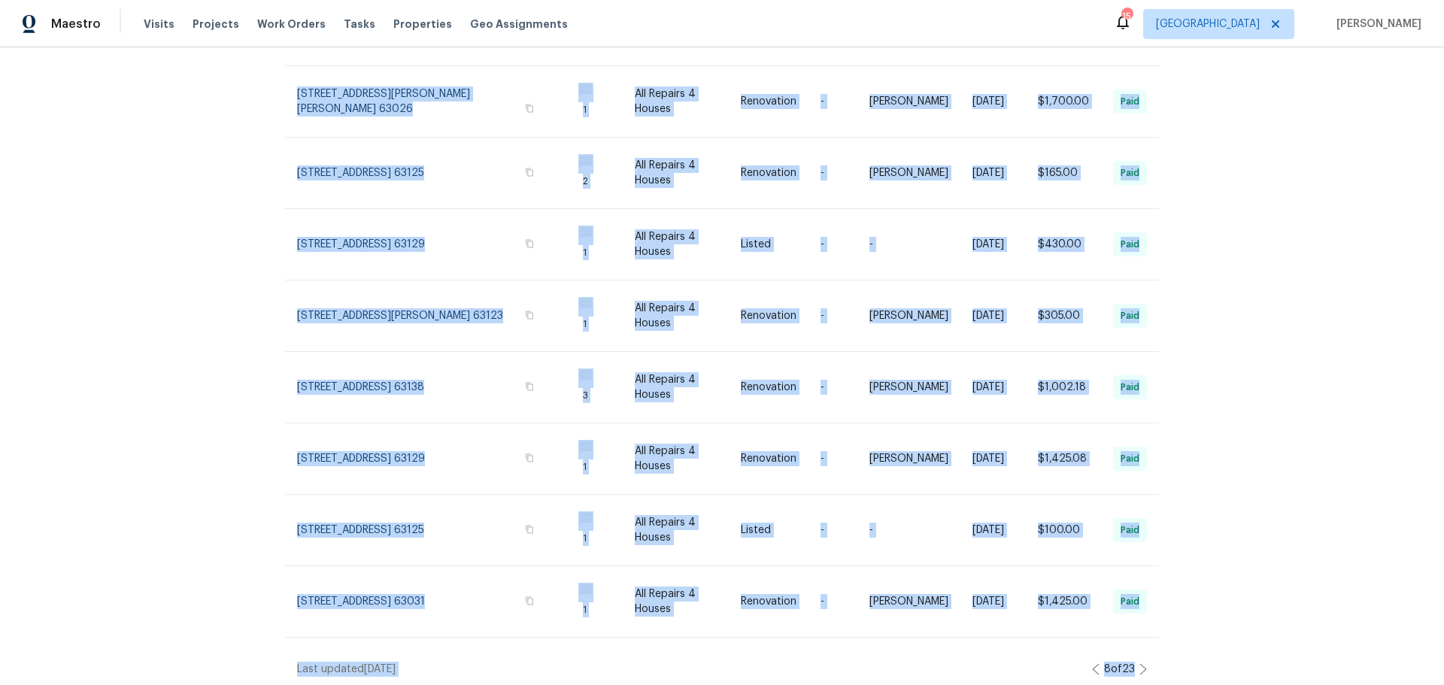
drag, startPoint x: 259, startPoint y: 217, endPoint x: 1443, endPoint y: 638, distance: 1256.0
click at [1443, 646] on div "Work Orders All Repairs 4 Houses - STL Complete HPM Kind Manager Unclaimed ​ Vi…" at bounding box center [722, 366] width 1444 height 638
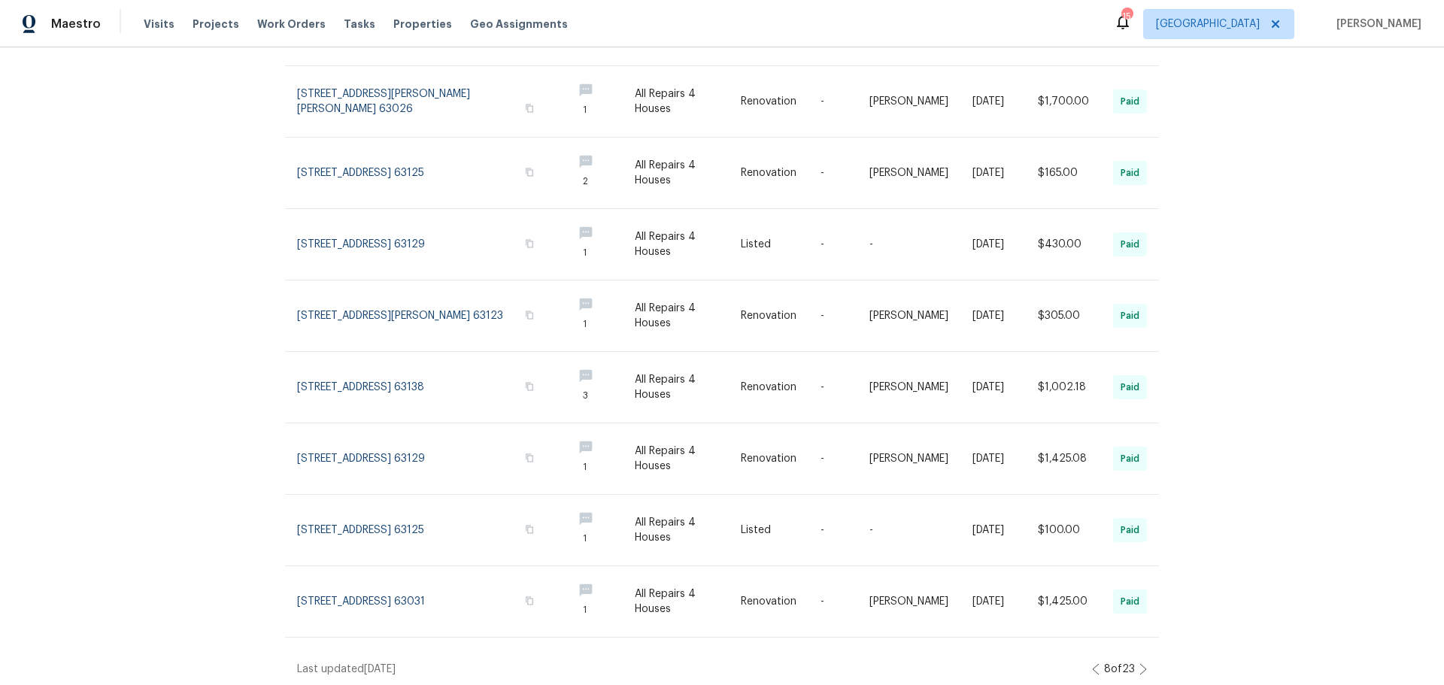
click at [1139, 663] on icon at bounding box center [1143, 669] width 8 height 12
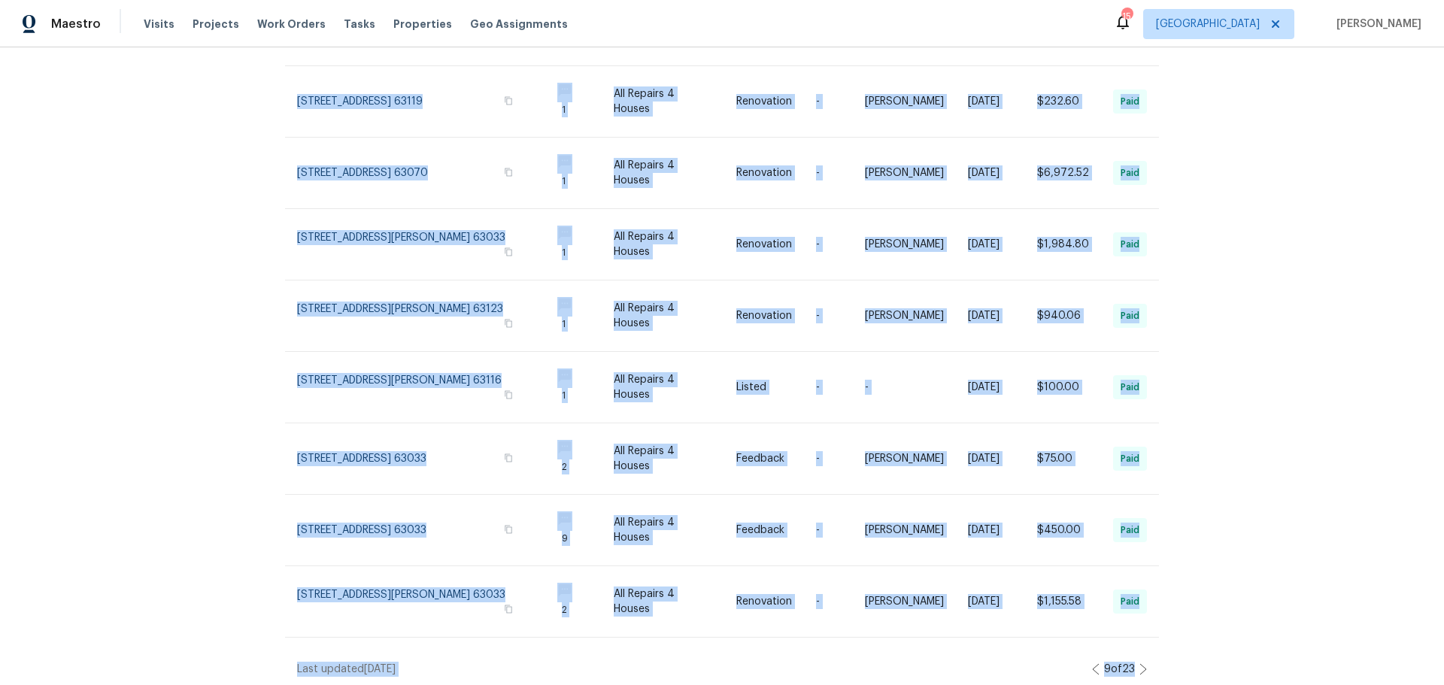
drag, startPoint x: 238, startPoint y: 208, endPoint x: 1397, endPoint y: 720, distance: 1266.5
click at [1397, 684] on html "Maestro Visits Projects Work Orders Tasks Properties Geo Assignments 15 St Loui…" at bounding box center [722, 342] width 1444 height 685
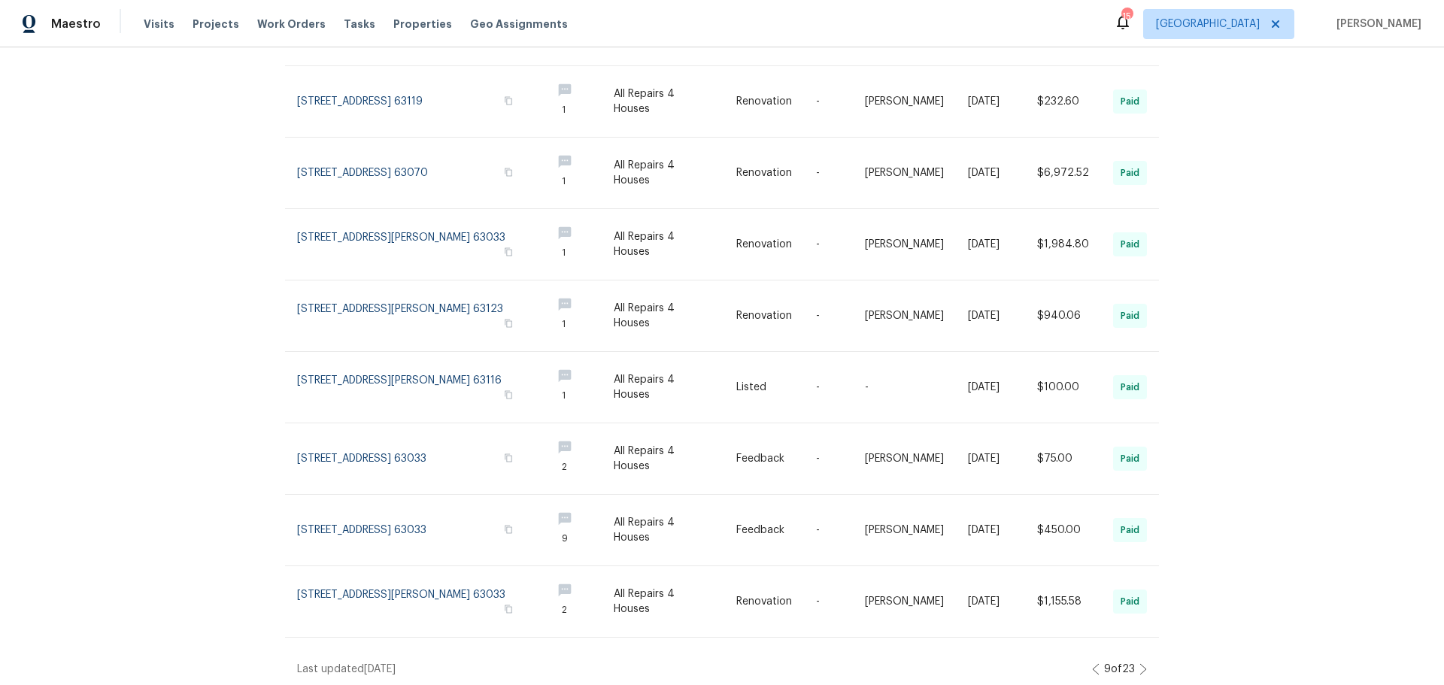
click at [1141, 663] on icon at bounding box center [1143, 669] width 8 height 12
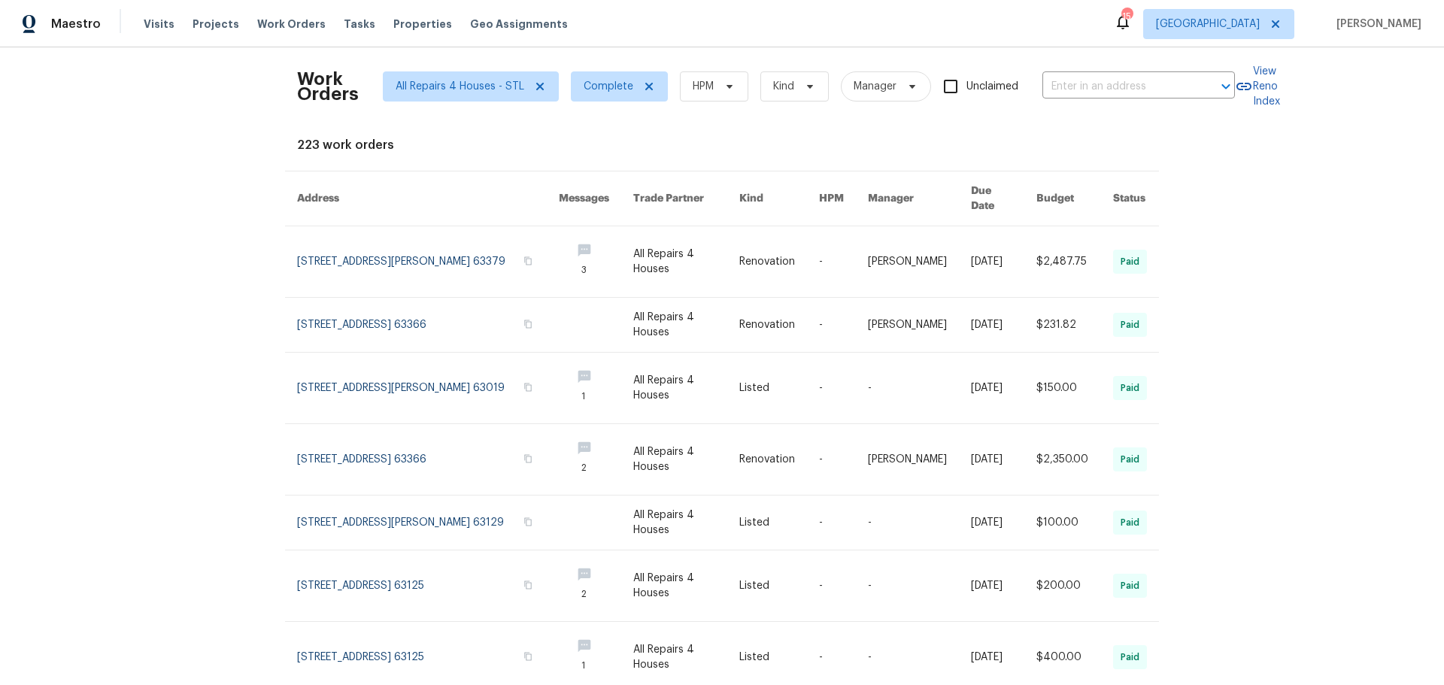
scroll to position [0, 0]
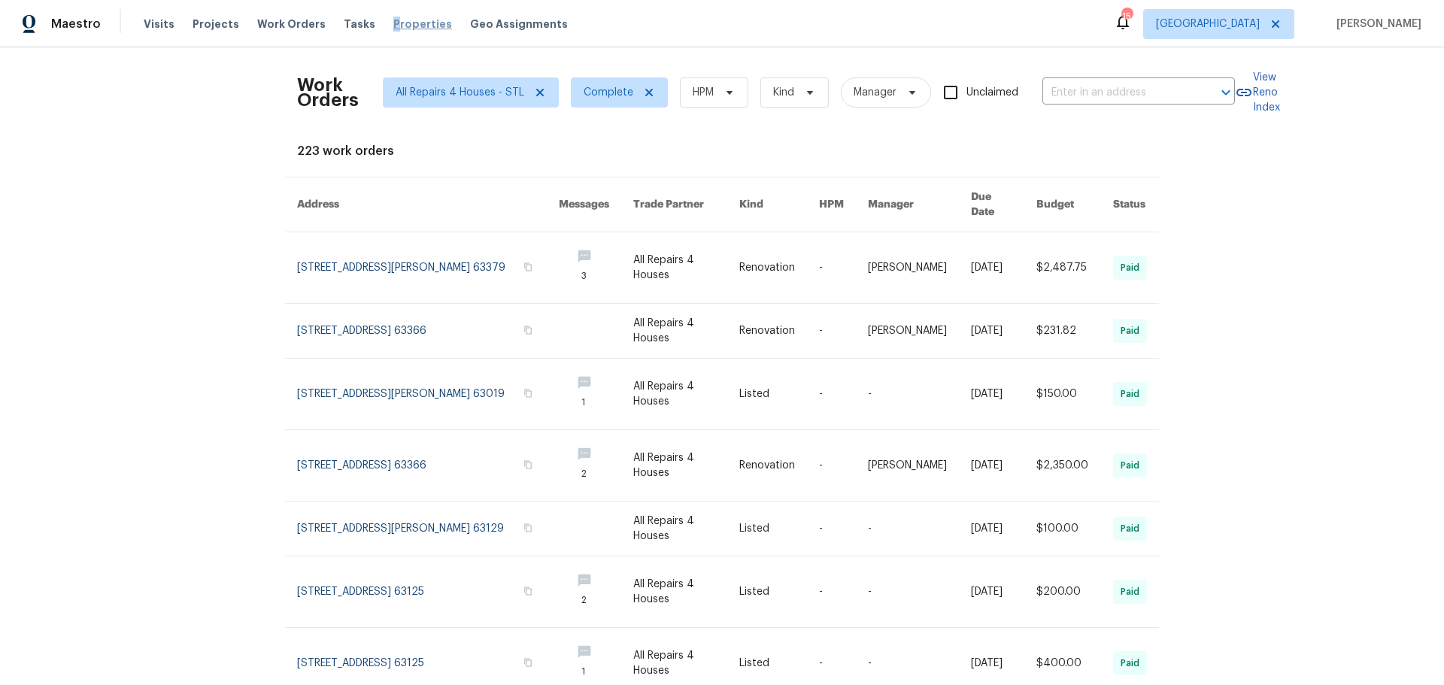
click at [378, 31] on div "Visits Projects Work Orders Tasks Properties Geo Assignments" at bounding box center [365, 24] width 442 height 30
click at [393, 27] on span "Properties" at bounding box center [422, 24] width 59 height 15
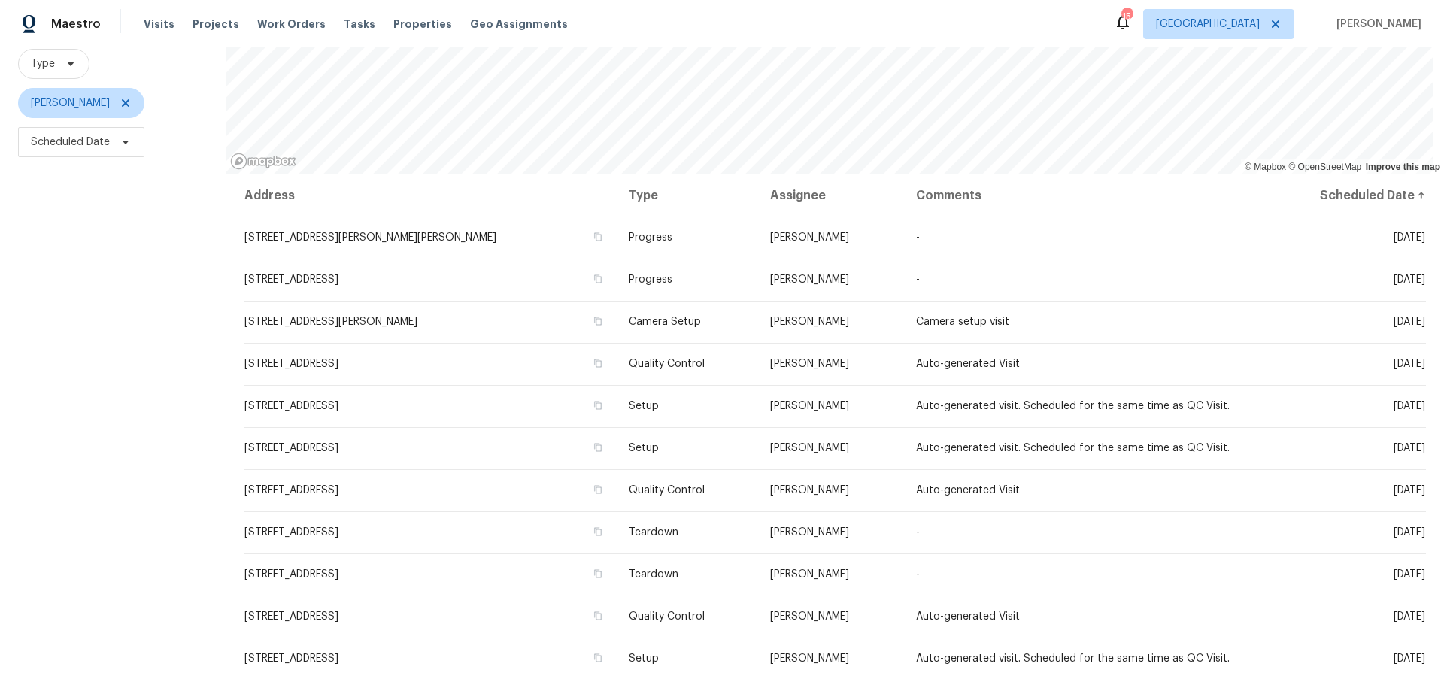
scroll to position [117, 0]
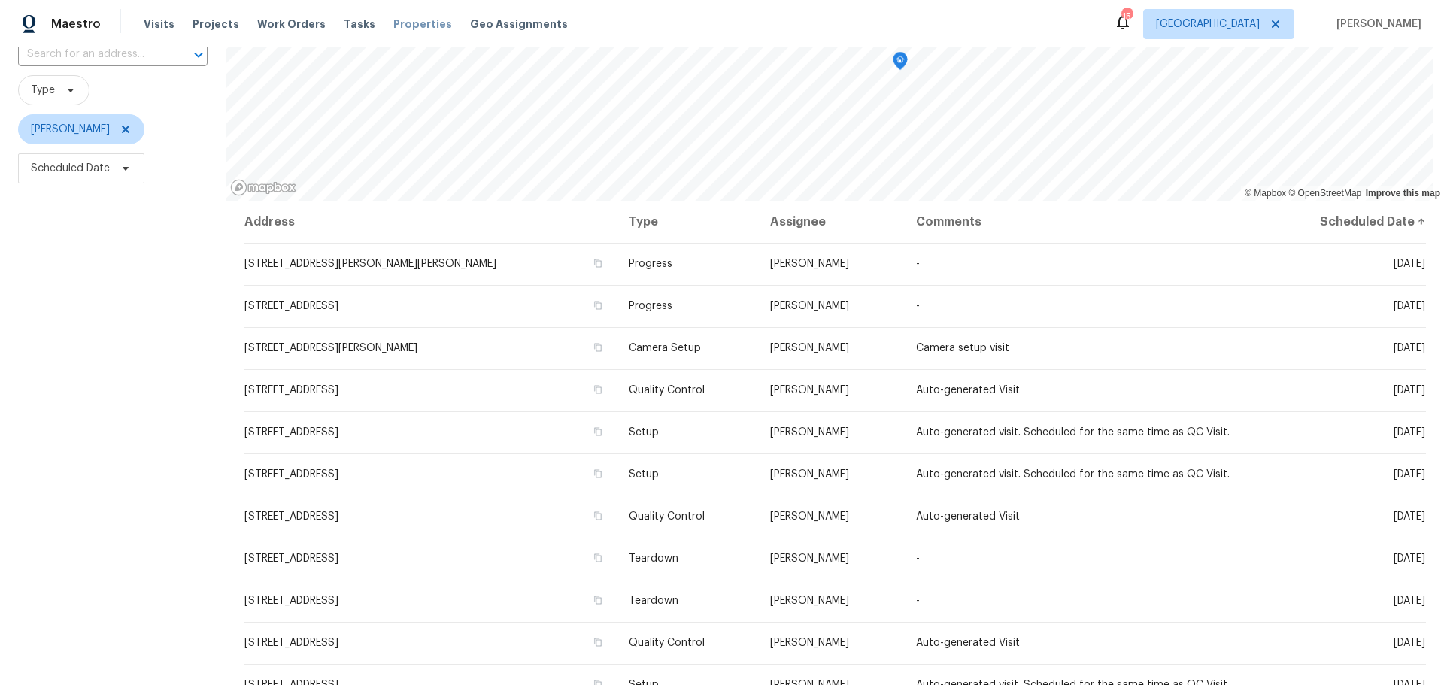
click at [393, 27] on span "Properties" at bounding box center [422, 24] width 59 height 15
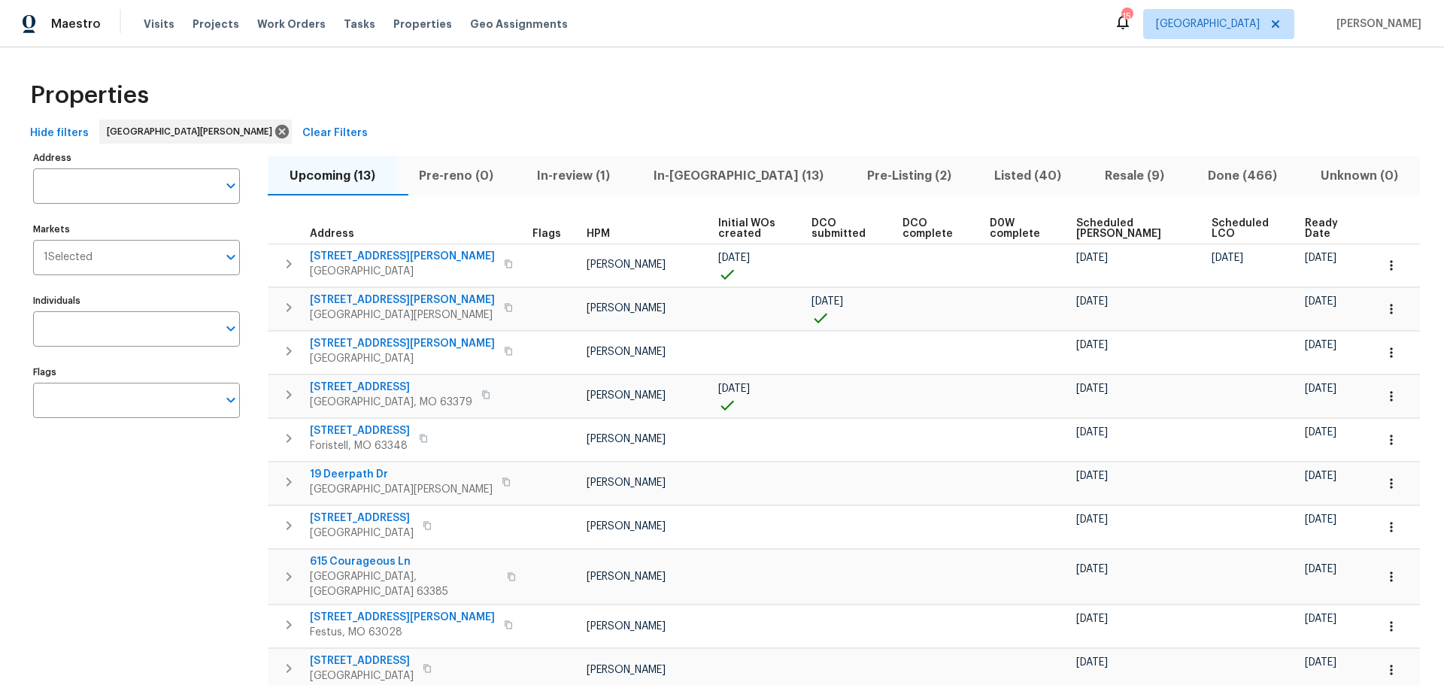
click at [689, 179] on span "In-[GEOGRAPHIC_DATA] (13)" at bounding box center [739, 175] width 196 height 21
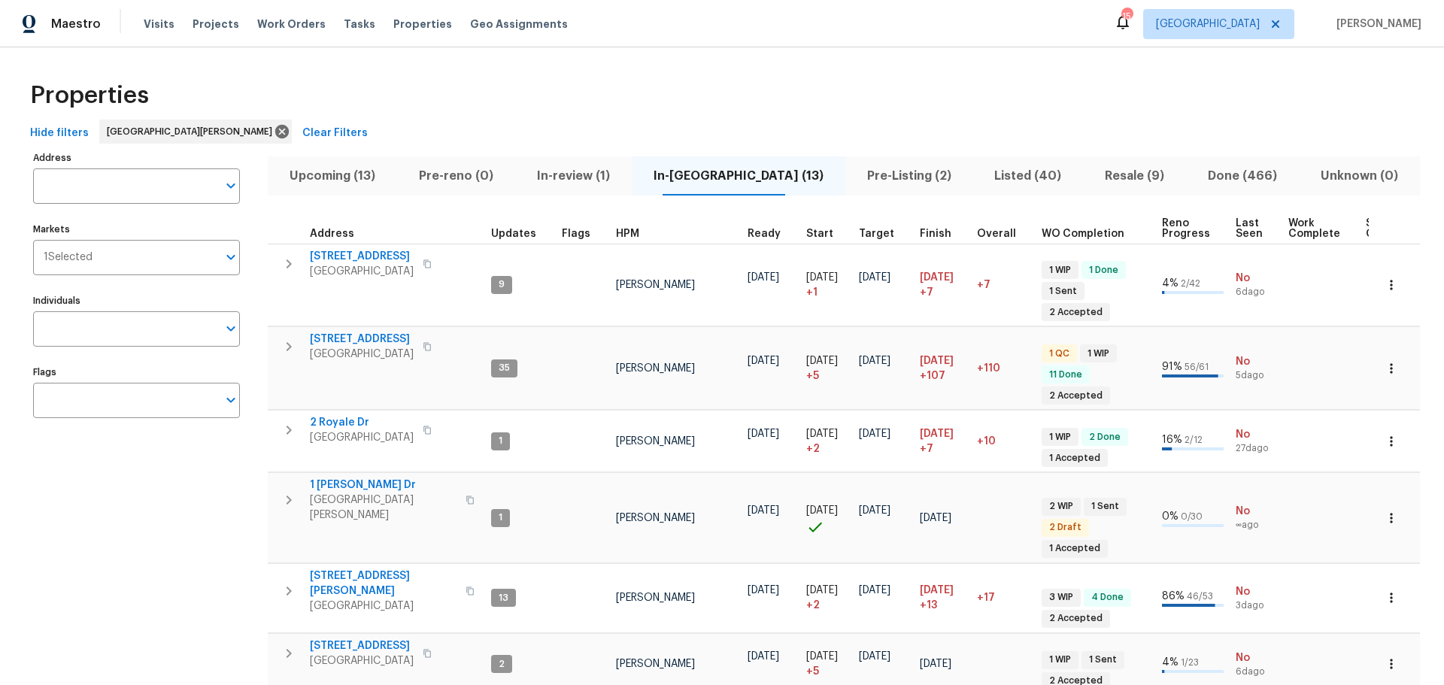
click at [981, 165] on span "Listed (40)" at bounding box center [1027, 175] width 92 height 21
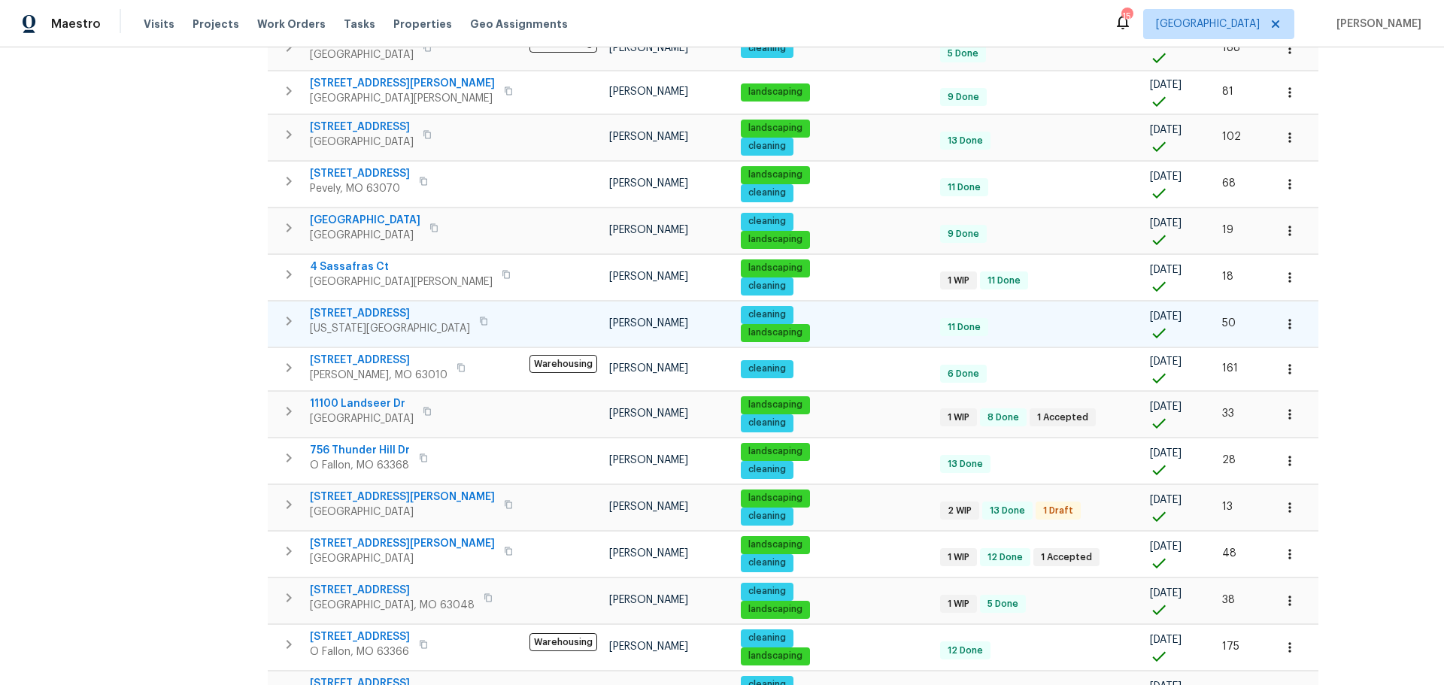
scroll to position [789, 0]
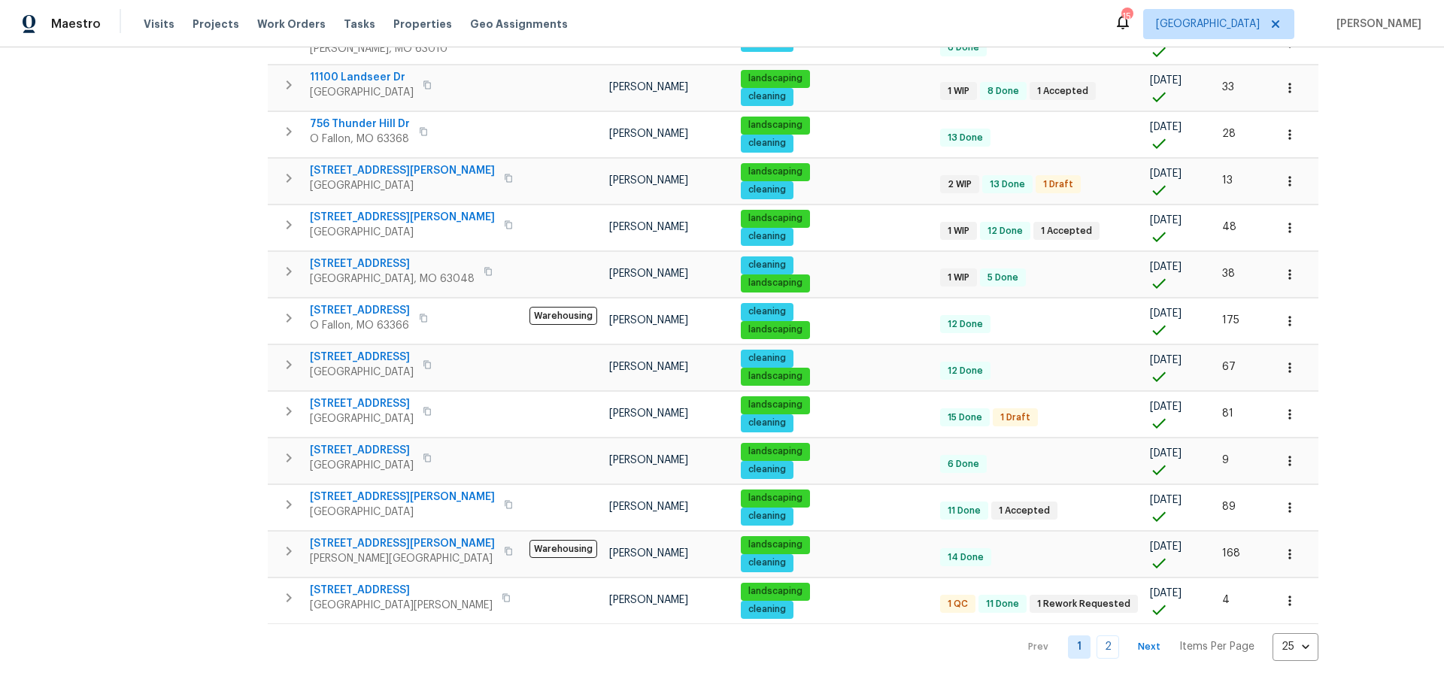
click at [1056, 633] on nav "Prev 1 2 Next Items Per Page 25 25 ​" at bounding box center [1166, 647] width 305 height 28
click at [1096, 635] on link "2" at bounding box center [1107, 646] width 23 height 23
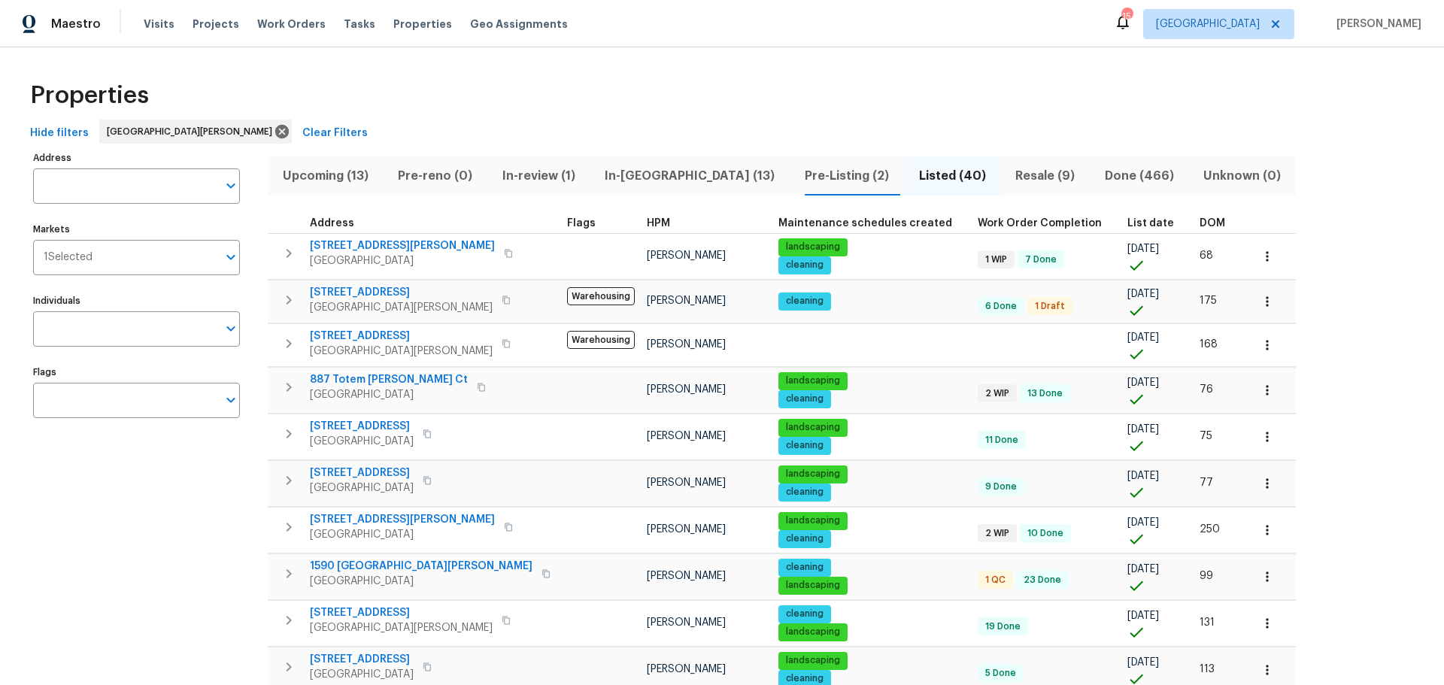
click at [799, 180] on span "Pre-Listing (2)" at bounding box center [847, 175] width 96 height 21
